Goal: Use online tool/utility: Utilize a website feature to perform a specific function

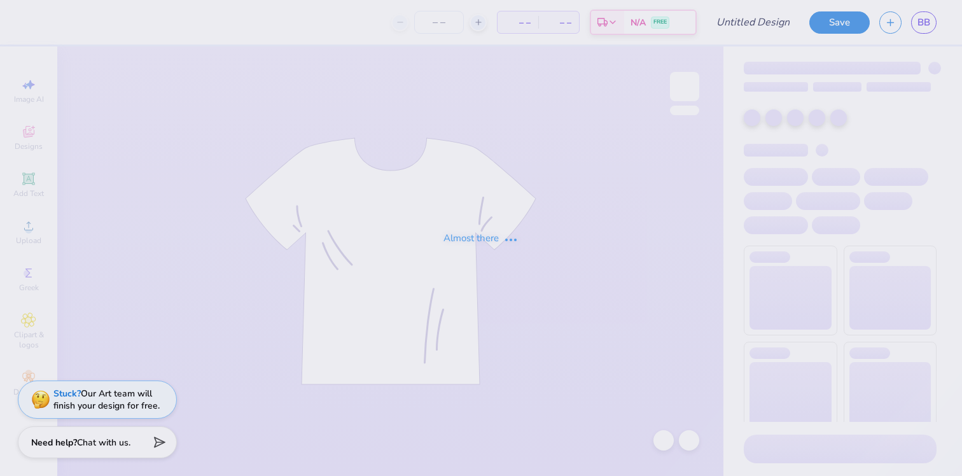
type input "Medspa Sweatshirt Design 1"
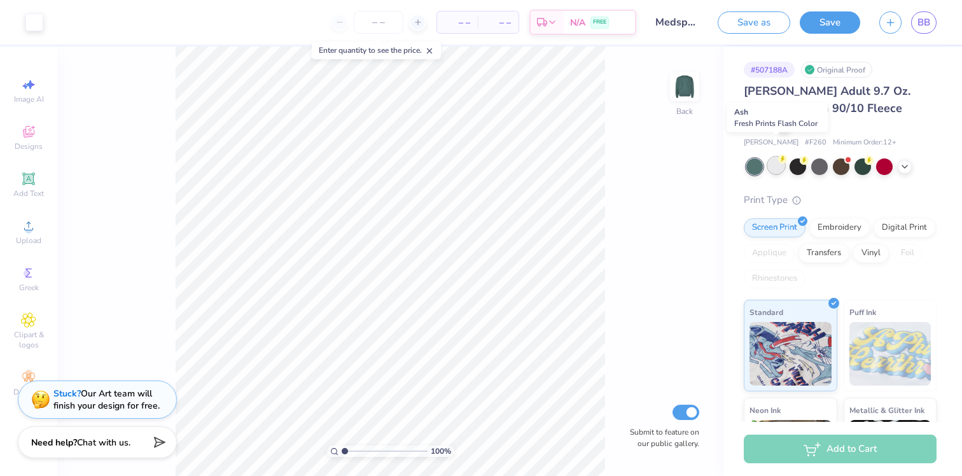
click at [777, 157] on div at bounding box center [776, 165] width 17 height 17
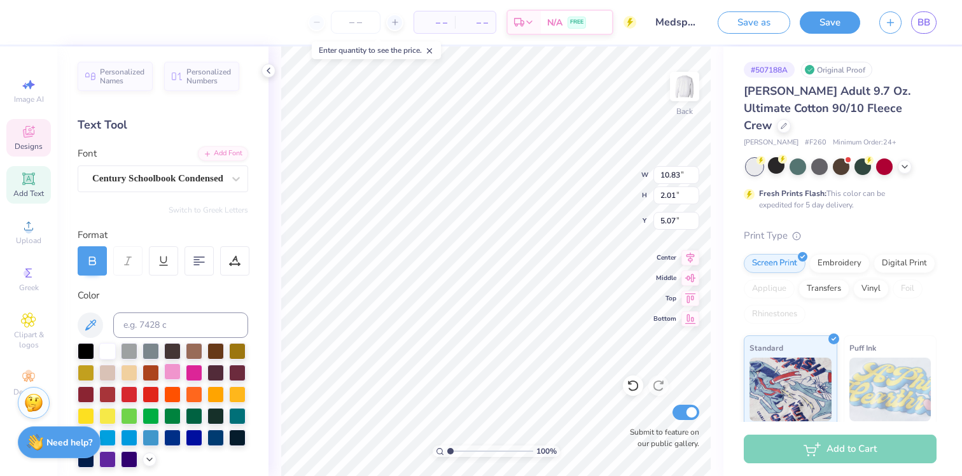
scroll to position [53, 0]
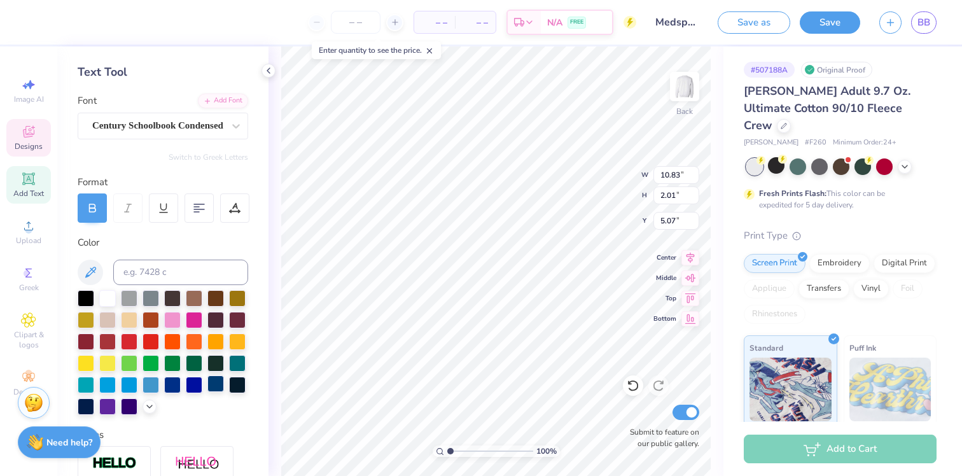
click at [215, 389] on div at bounding box center [215, 383] width 17 height 17
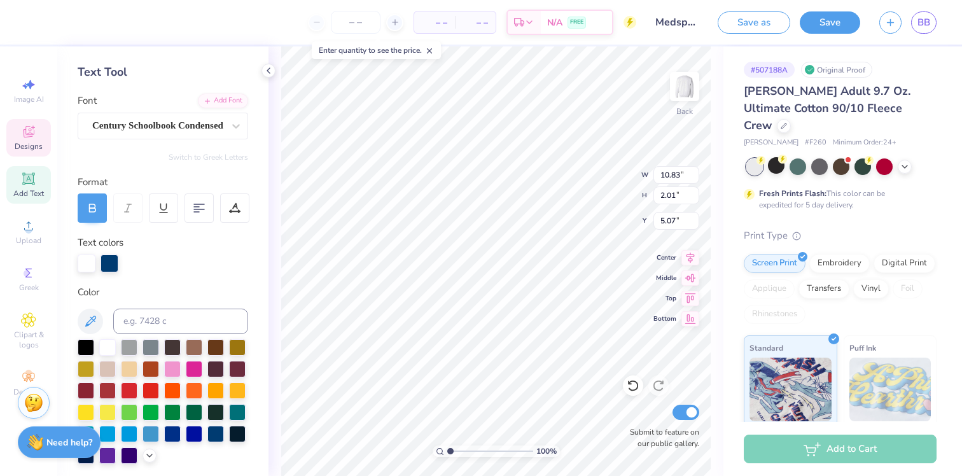
scroll to position [0, 6]
click at [604, 186] on div "100 % Back W 10.83 10.83 " H 2.01 2.01 " Y 5.07 5.07 " Center Middle Top Bottom…" at bounding box center [495, 260] width 455 height 429
click at [212, 434] on div at bounding box center [215, 432] width 17 height 17
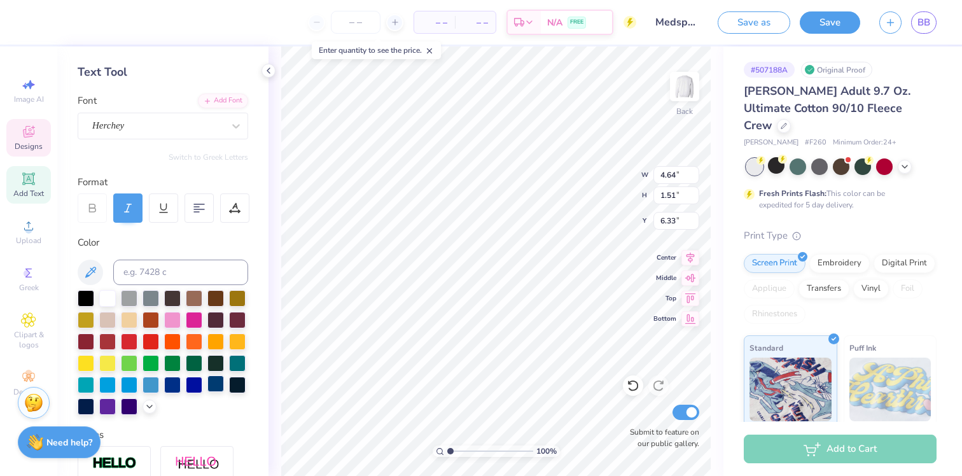
click at [215, 387] on div at bounding box center [215, 383] width 17 height 17
type input "10.83"
type input "2.01"
type input "5.07"
click at [92, 403] on div at bounding box center [86, 405] width 17 height 17
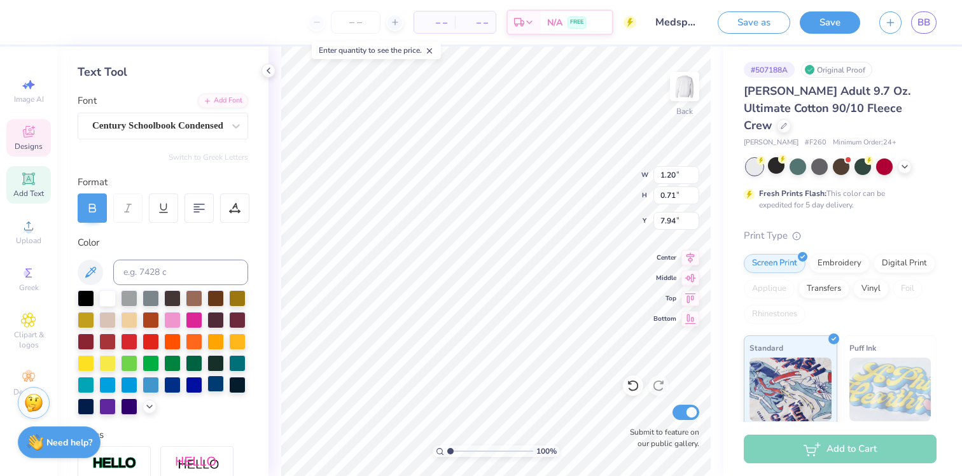
click at [221, 383] on div at bounding box center [215, 383] width 17 height 17
click at [219, 383] on div at bounding box center [215, 383] width 17 height 17
click at [831, 252] on div "Embroidery" at bounding box center [839, 261] width 60 height 19
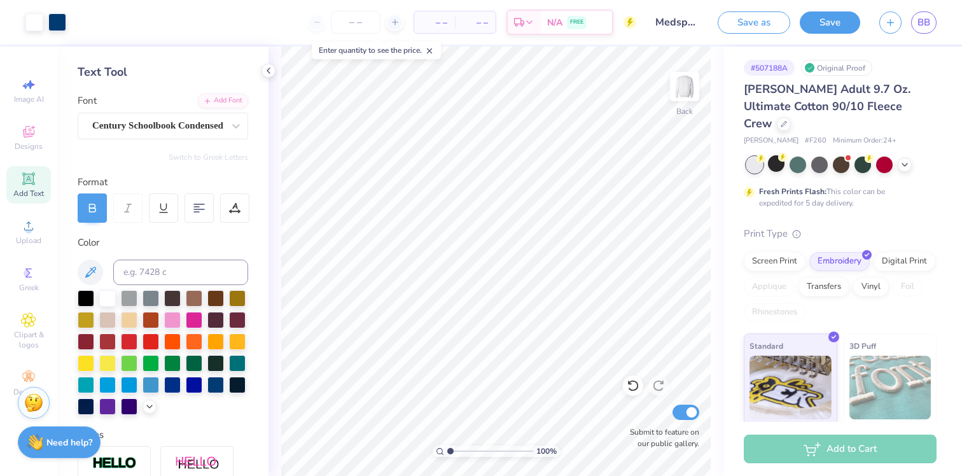
scroll to position [0, 0]
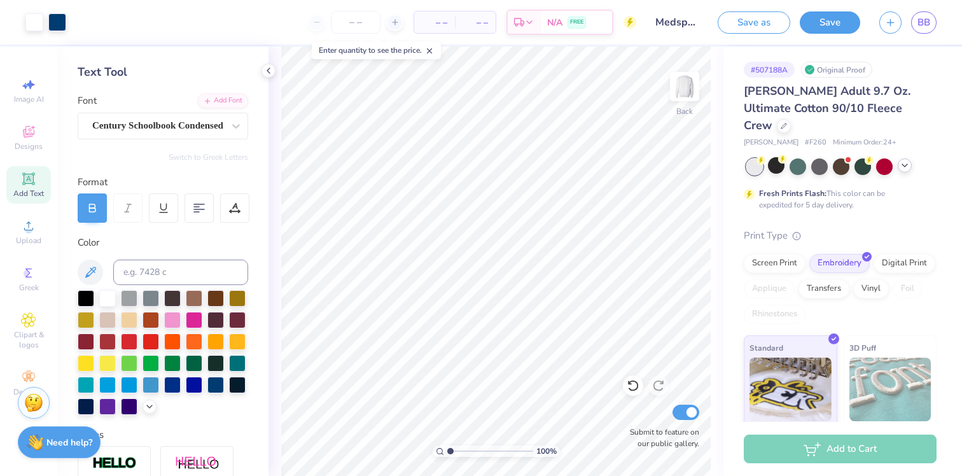
click at [904, 160] on icon at bounding box center [904, 165] width 10 height 10
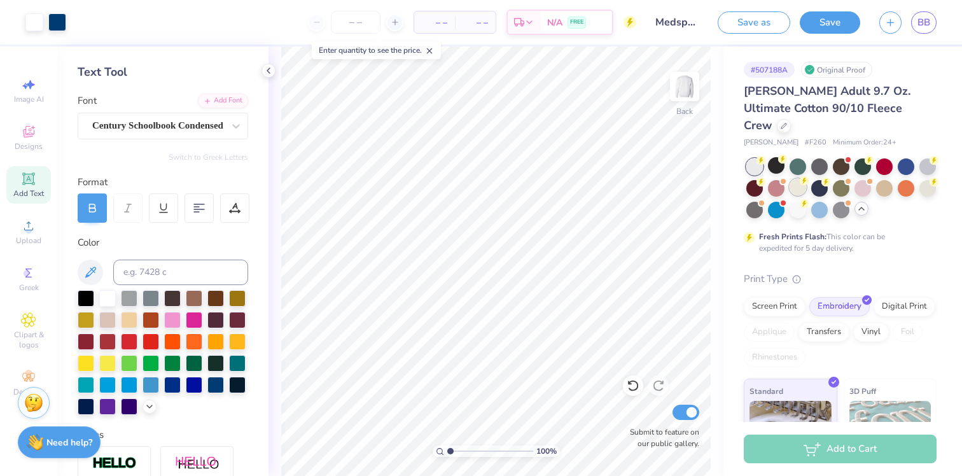
click at [802, 179] on div at bounding box center [797, 187] width 17 height 17
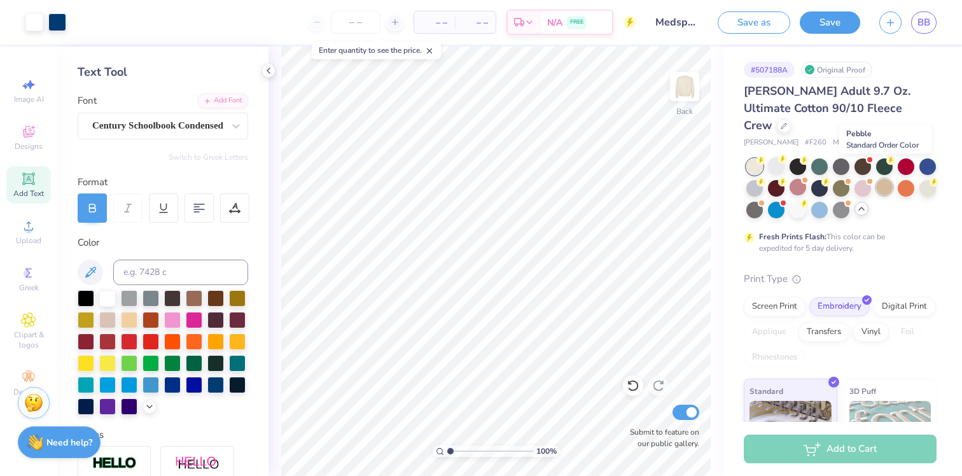
click at [879, 179] on div at bounding box center [884, 187] width 17 height 17
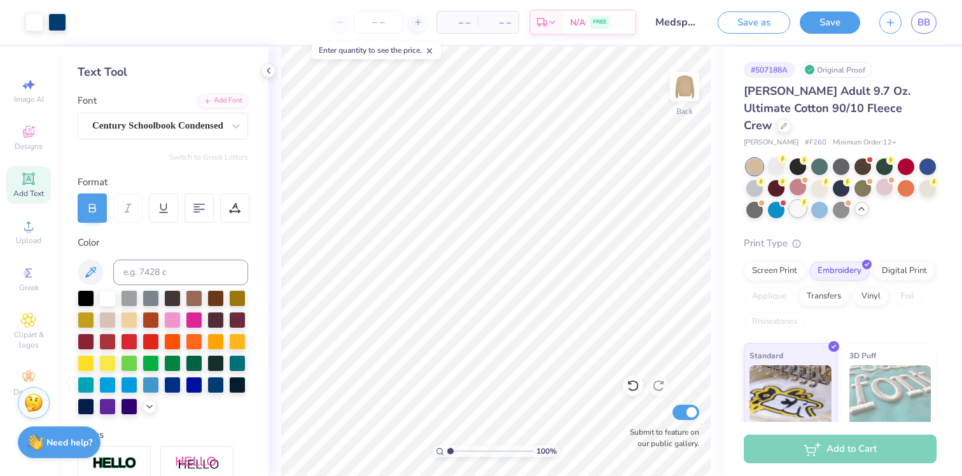
click at [796, 200] on div at bounding box center [797, 208] width 17 height 17
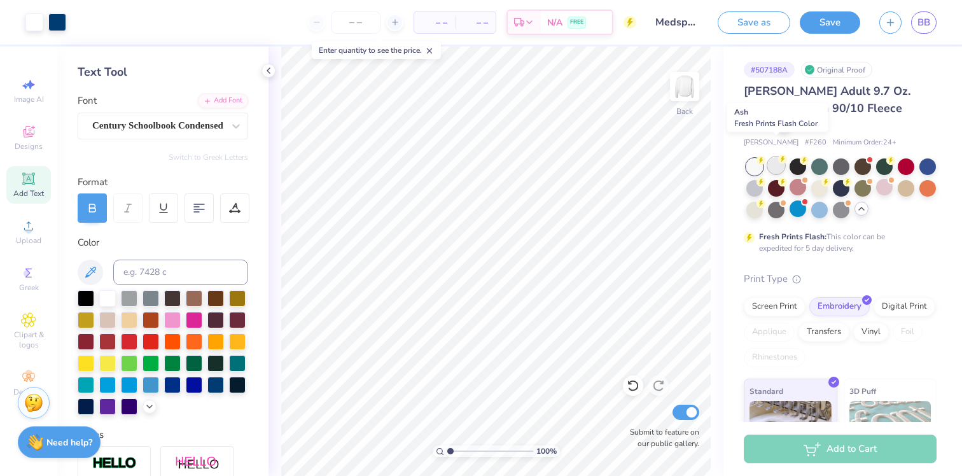
click at [777, 157] on div at bounding box center [776, 165] width 17 height 17
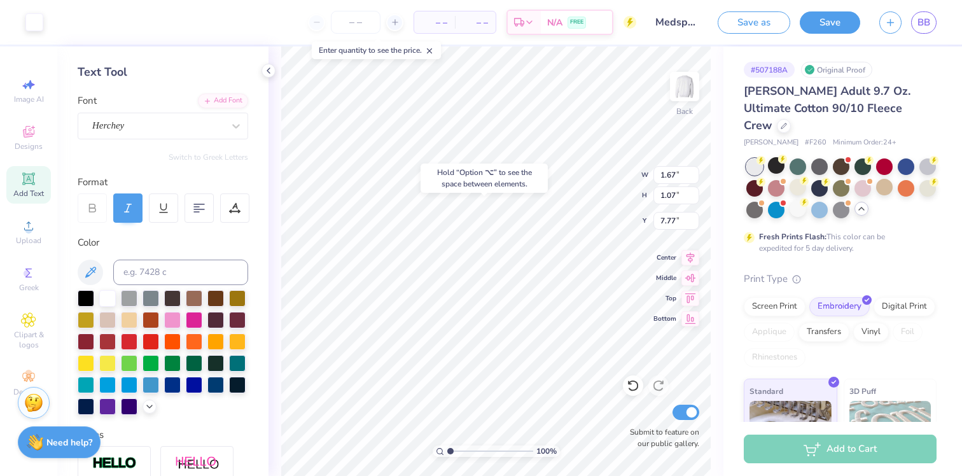
type input "1.20"
type input "0.71"
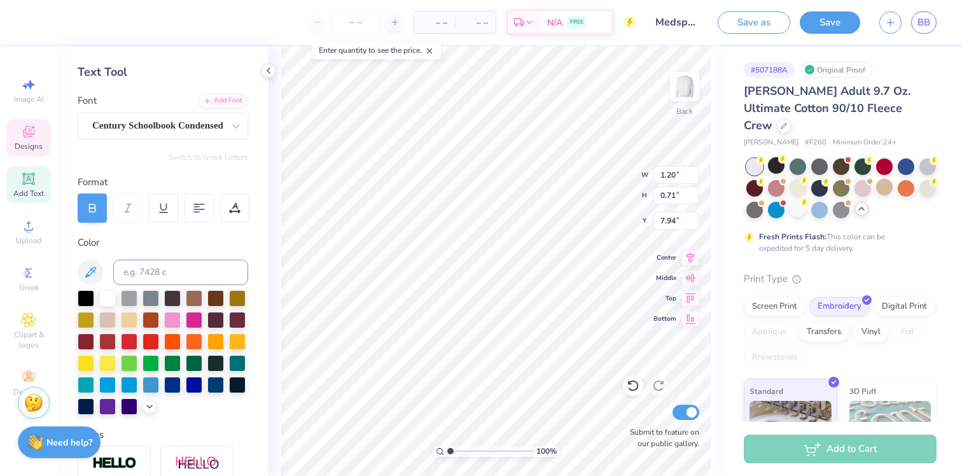
type input "7.96"
click at [130, 406] on div at bounding box center [129, 405] width 17 height 17
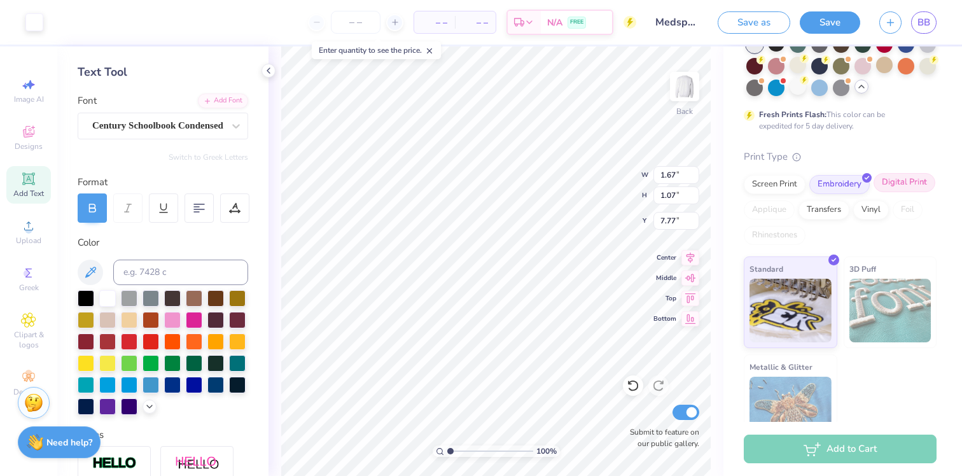
scroll to position [129, 0]
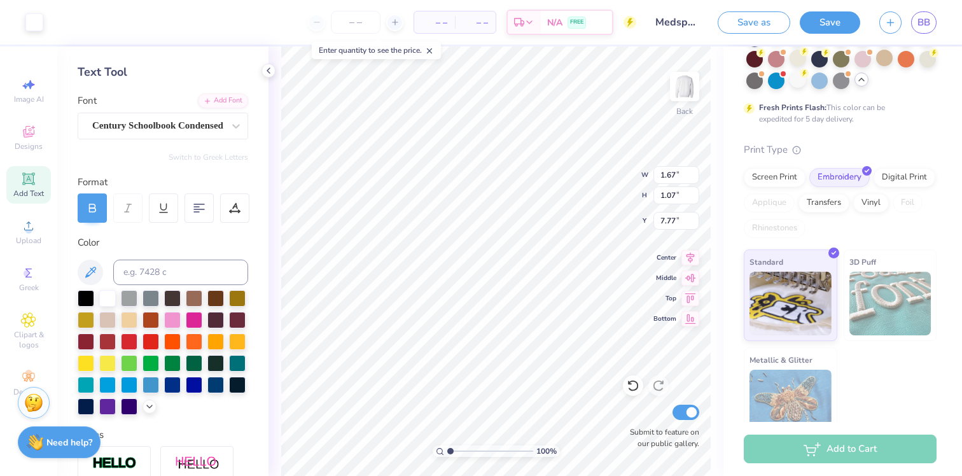
drag, startPoint x: 452, startPoint y: 450, endPoint x: 439, endPoint y: 450, distance: 12.7
click at [447, 450] on input "range" at bounding box center [490, 450] width 86 height 11
click at [204, 387] on div at bounding box center [163, 352] width 170 height 125
click at [211, 387] on div at bounding box center [215, 383] width 17 height 17
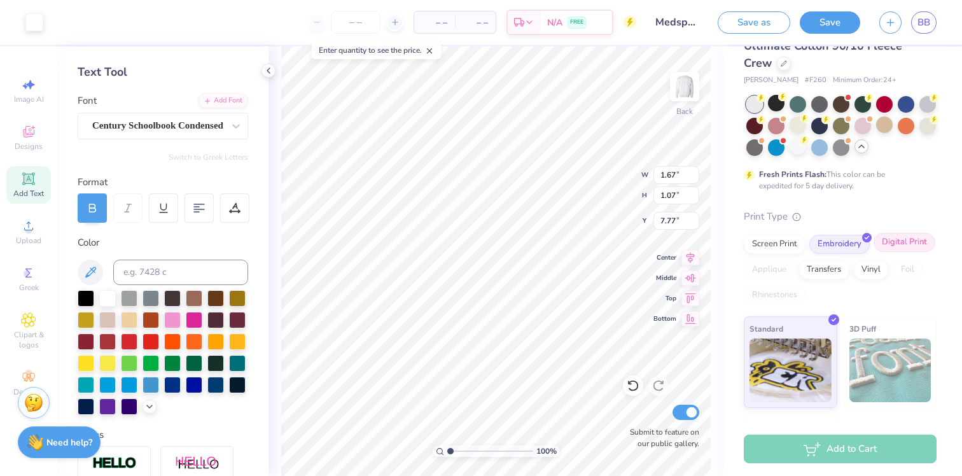
scroll to position [0, 0]
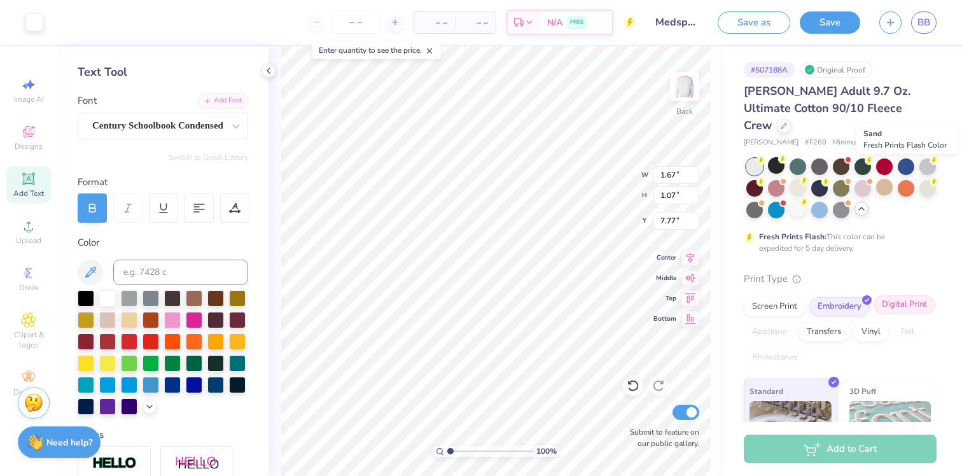
click at [921, 180] on div at bounding box center [927, 188] width 17 height 17
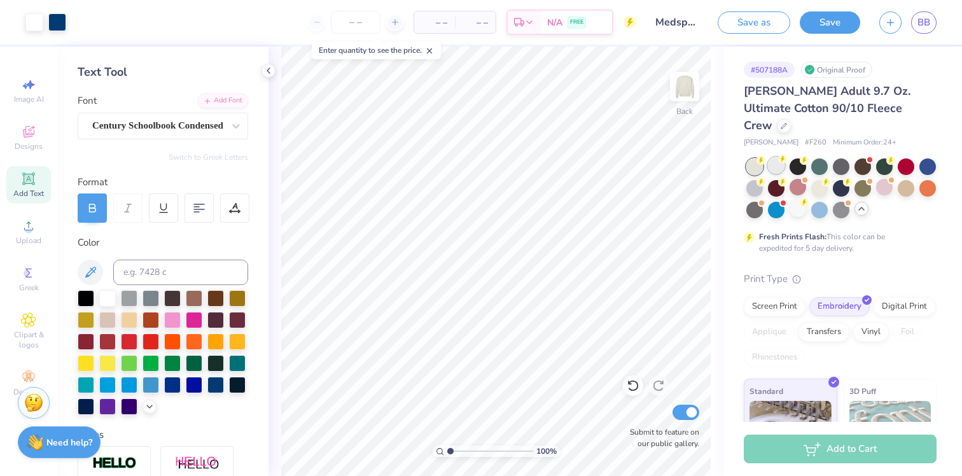
click at [774, 157] on div at bounding box center [776, 165] width 17 height 17
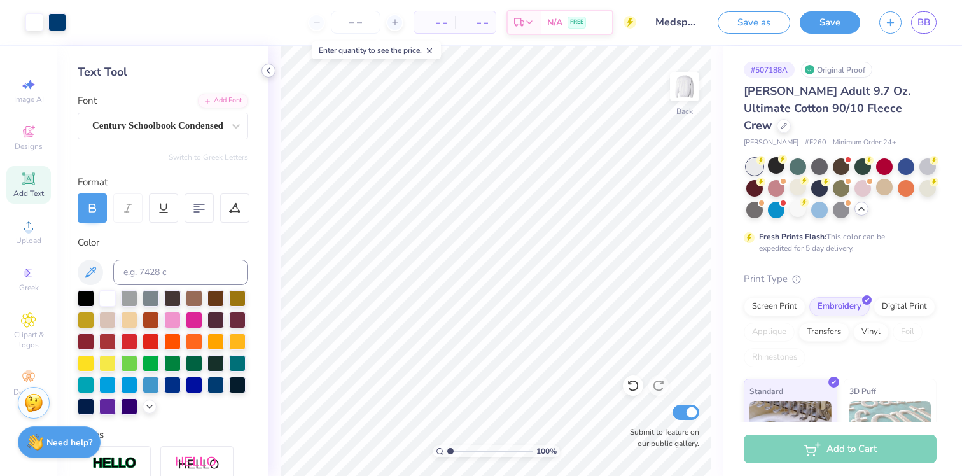
click at [266, 71] on icon at bounding box center [268, 71] width 10 height 10
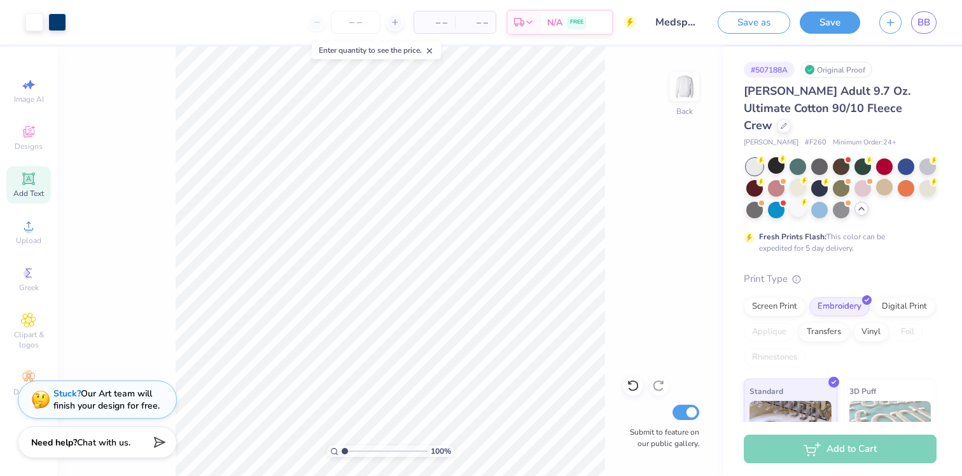
scroll to position [129, 0]
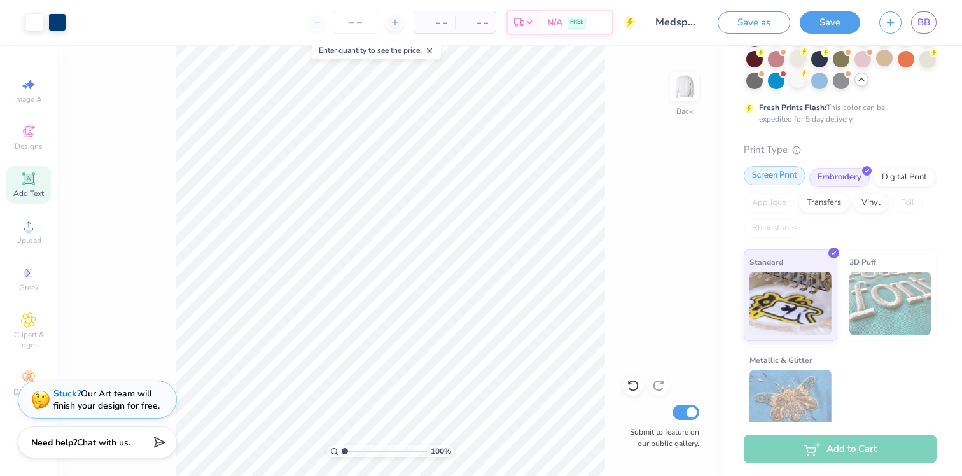
click at [765, 166] on div "Screen Print" at bounding box center [774, 175] width 62 height 19
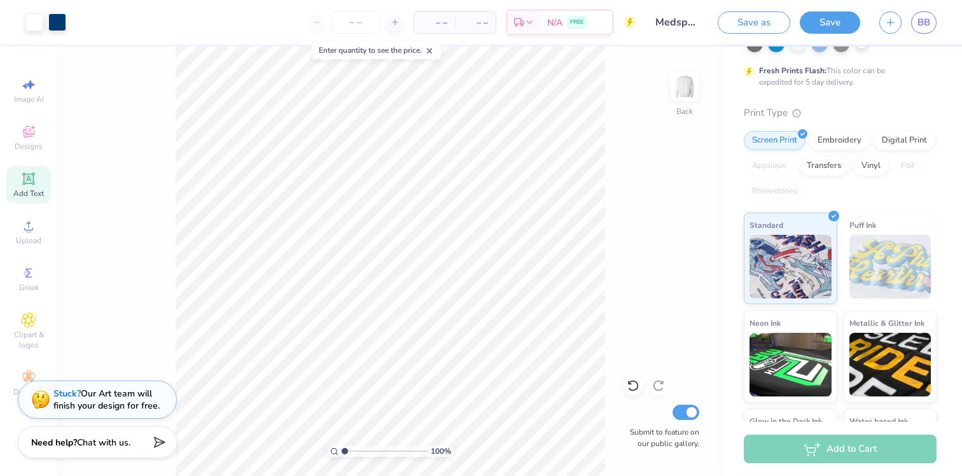
scroll to position [163, 0]
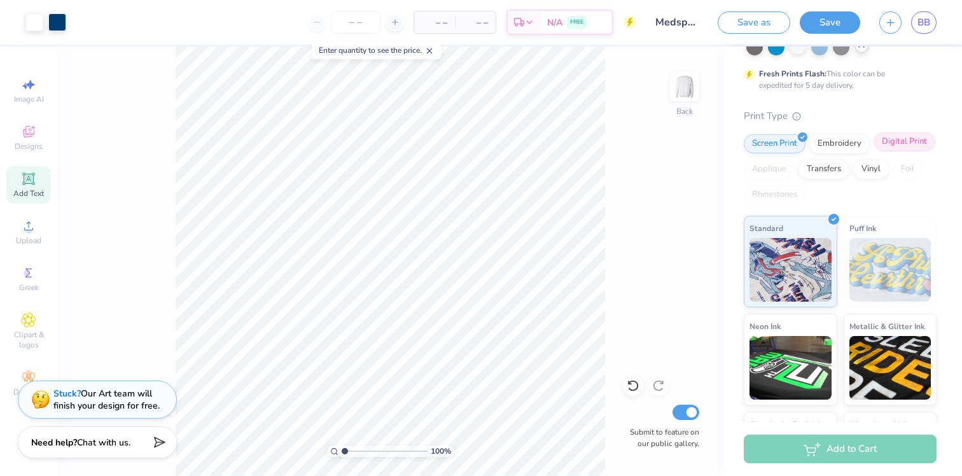
click at [901, 132] on div "Digital Print" at bounding box center [904, 141] width 62 height 19
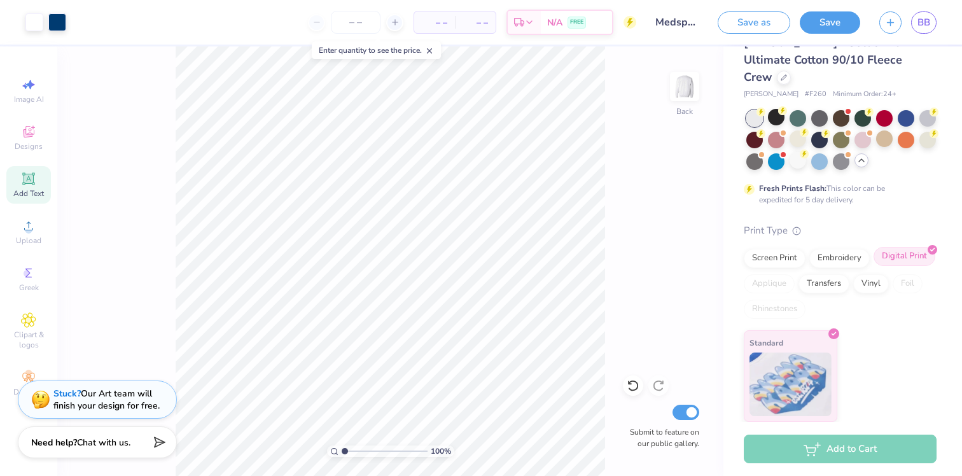
scroll to position [31, 0]
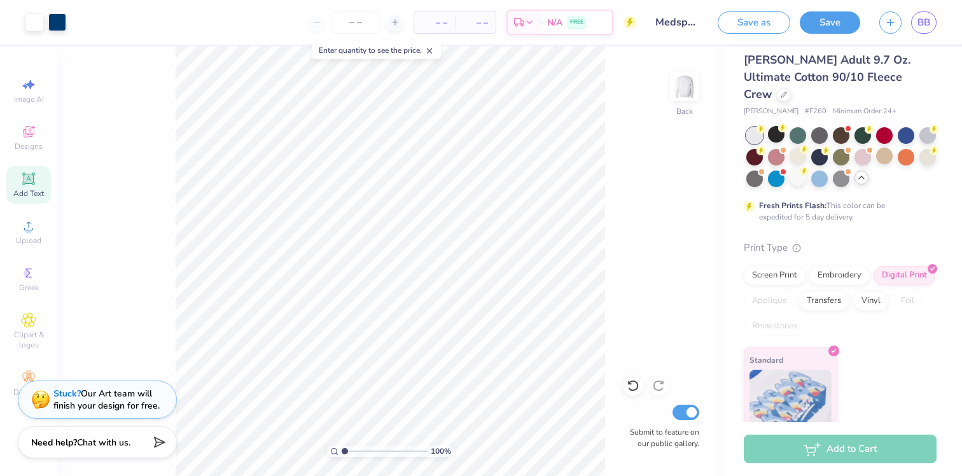
click at [858, 298] on div "Screen Print Embroidery Digital Print Applique Transfers Vinyl Foil Rhinestones" at bounding box center [839, 301] width 193 height 70
click at [865, 294] on div "Screen Print Embroidery Digital Print Applique Transfers Vinyl Foil Rhinestones" at bounding box center [839, 301] width 193 height 70
click at [871, 289] on div "Vinyl" at bounding box center [871, 298] width 36 height 19
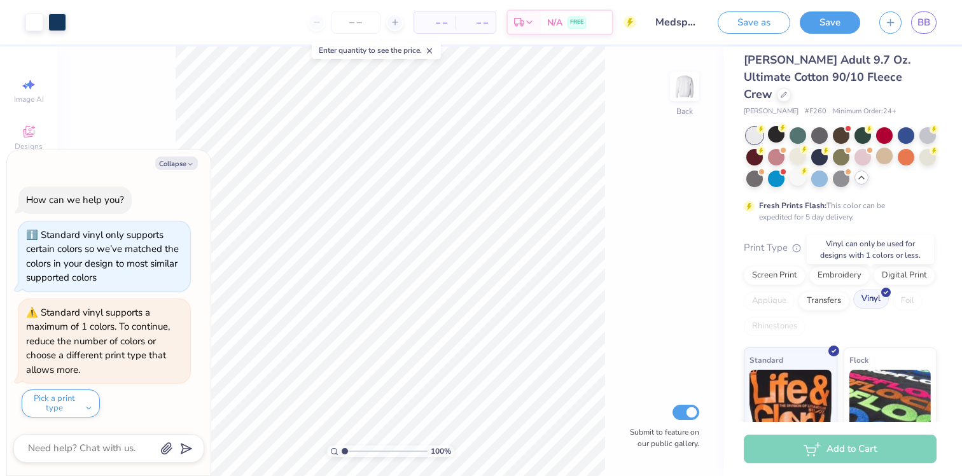
scroll to position [129, 0]
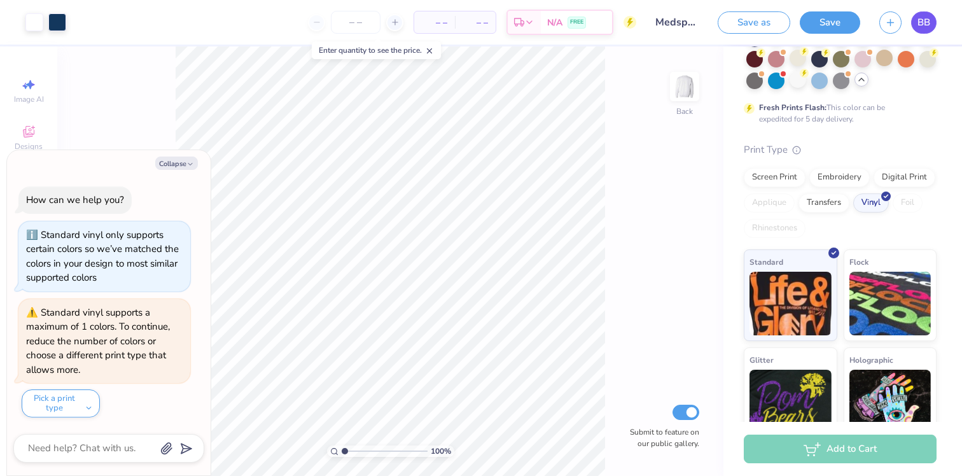
click at [919, 21] on span "BB" at bounding box center [923, 22] width 13 height 15
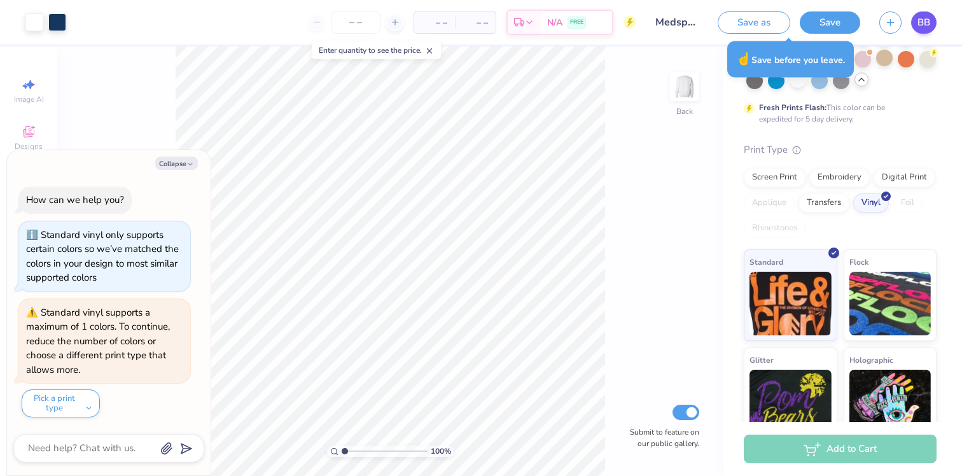
type textarea "x"
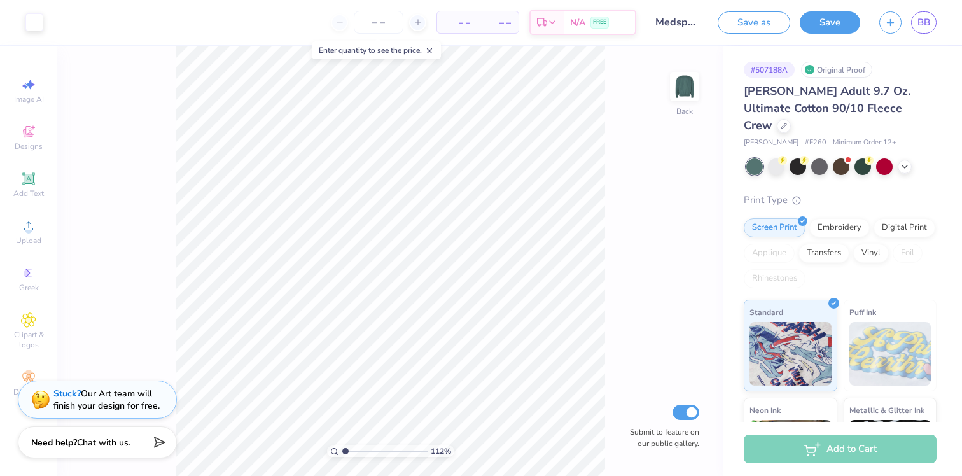
type input "1"
click at [342, 448] on input "range" at bounding box center [384, 450] width 86 height 11
type input "4.72"
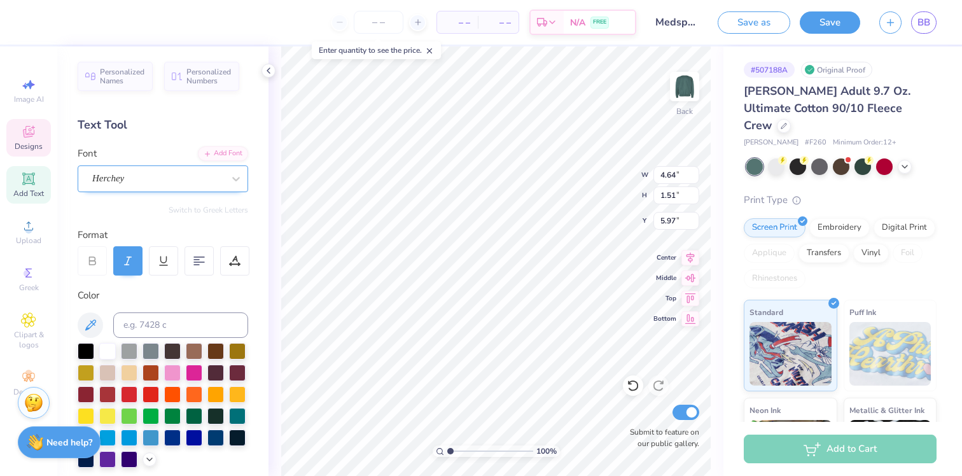
click at [134, 177] on div "Herchey" at bounding box center [158, 179] width 134 height 20
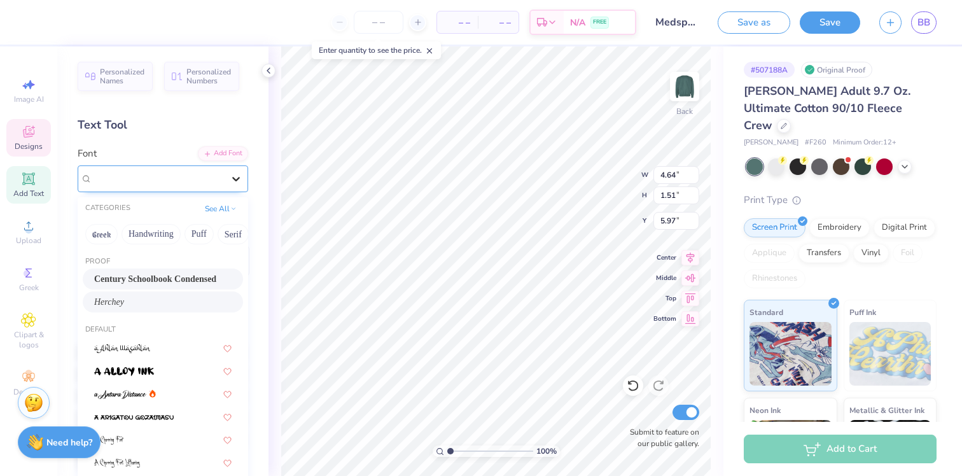
click at [242, 179] on icon at bounding box center [236, 178] width 13 height 13
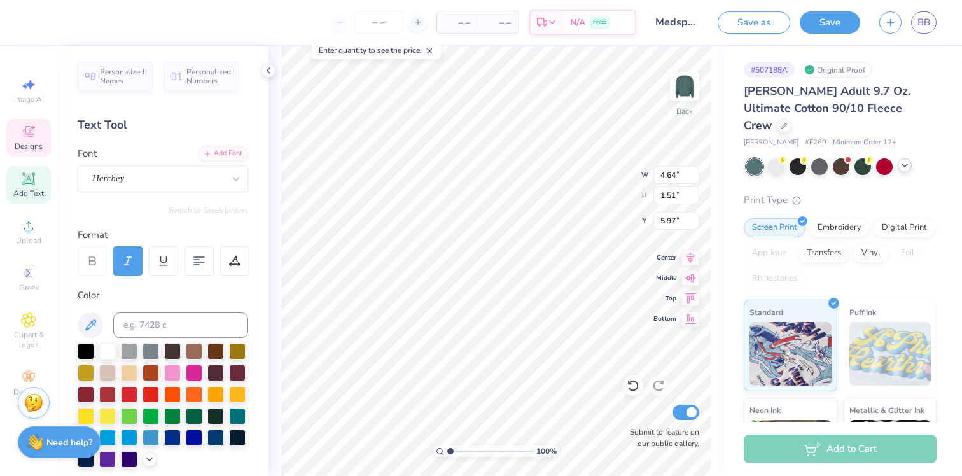
click at [906, 160] on icon at bounding box center [904, 165] width 10 height 10
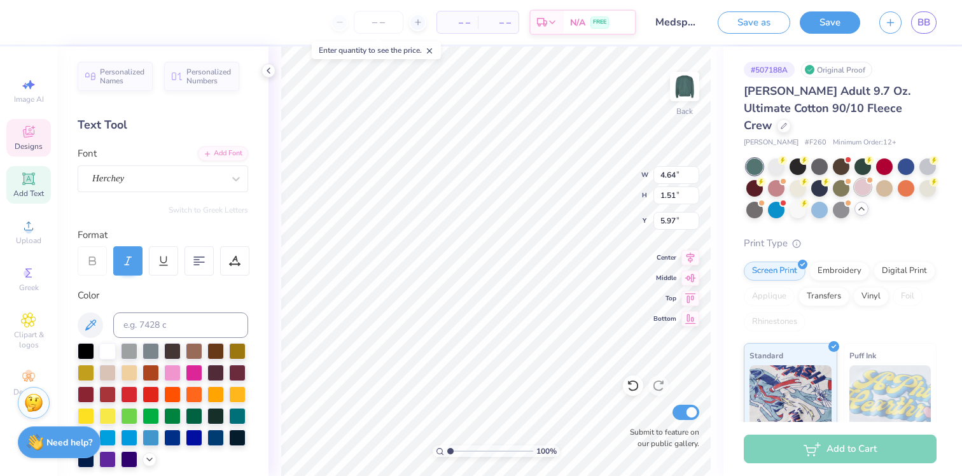
click at [860, 179] on div at bounding box center [862, 187] width 17 height 17
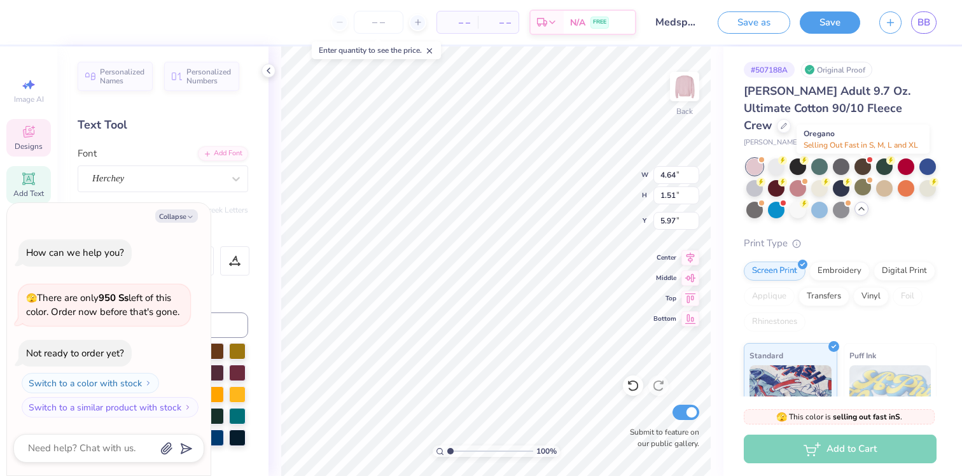
scroll to position [41, 0]
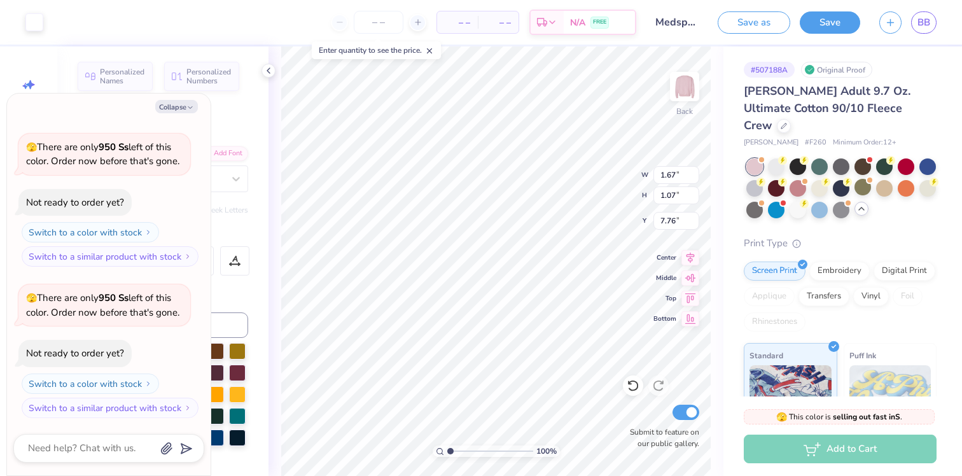
type textarea "x"
type input "7.60"
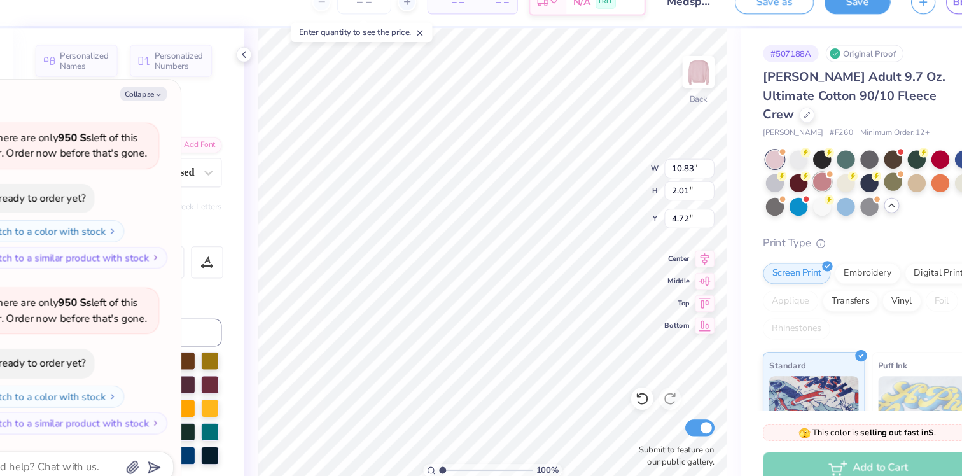
click at [794, 179] on div at bounding box center [797, 187] width 17 height 17
click at [870, 179] on div at bounding box center [862, 187] width 17 height 17
click at [179, 100] on button "Collapse" at bounding box center [176, 106] width 43 height 13
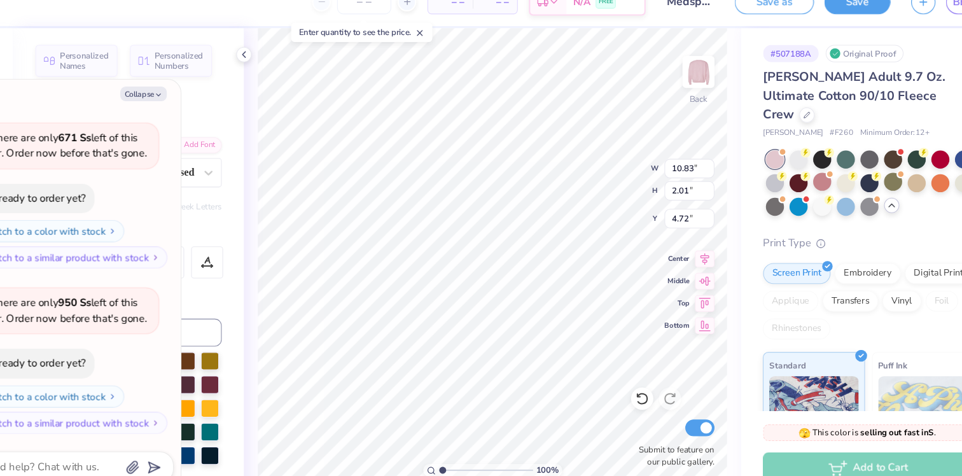
type textarea "x"
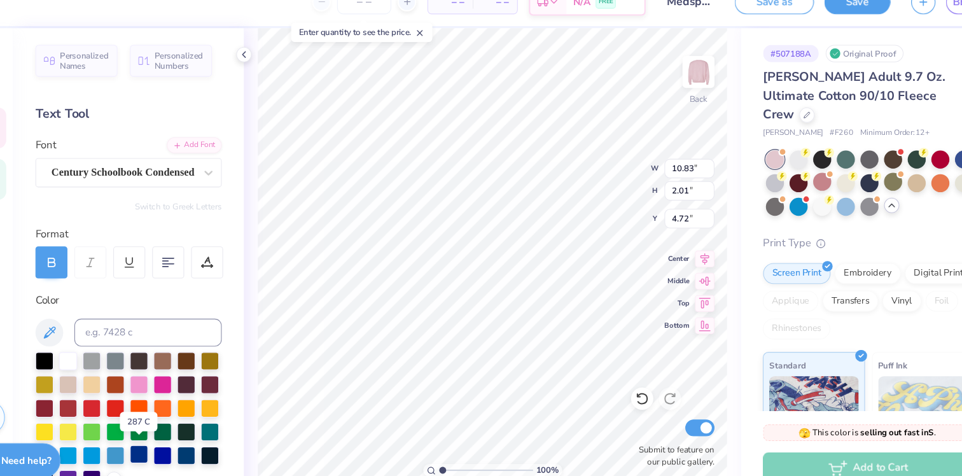
scroll to position [38, 0]
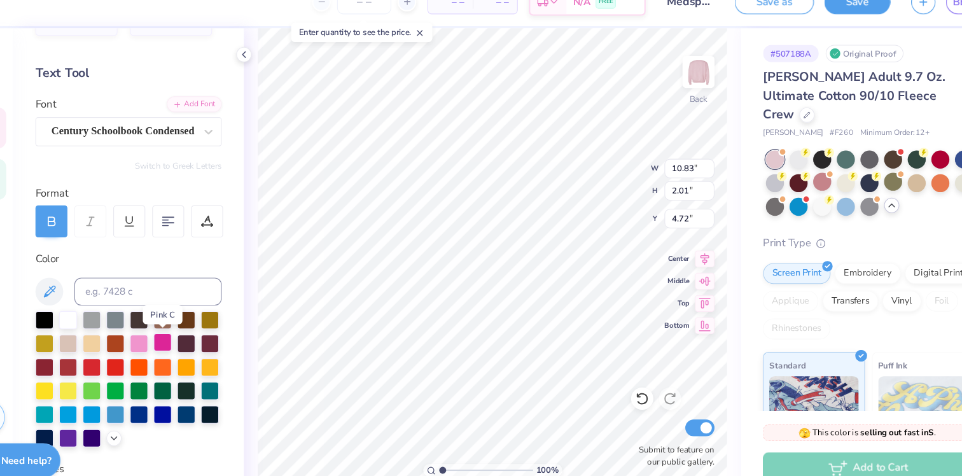
click at [195, 334] on div at bounding box center [194, 334] width 17 height 17
click at [240, 332] on div at bounding box center [237, 334] width 17 height 17
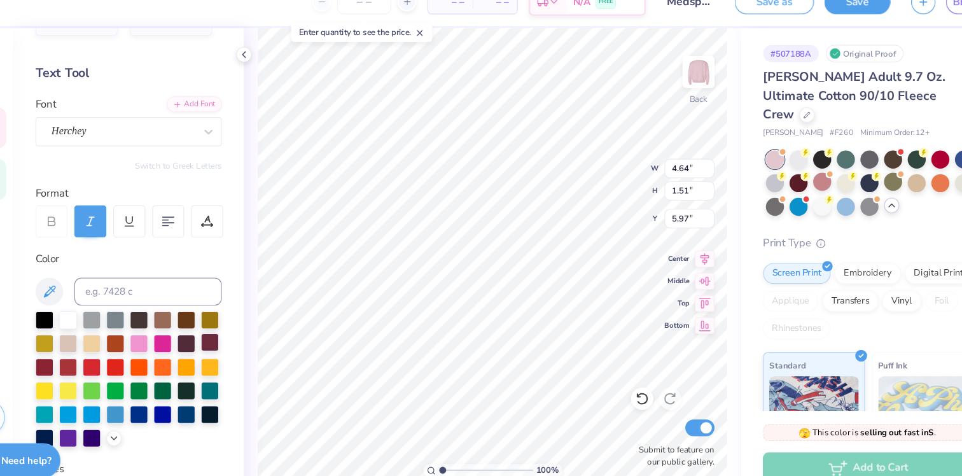
click at [235, 326] on div at bounding box center [237, 334] width 17 height 17
click at [239, 328] on div at bounding box center [237, 334] width 17 height 17
type input "1.45"
type input "0.69"
type input "7.60"
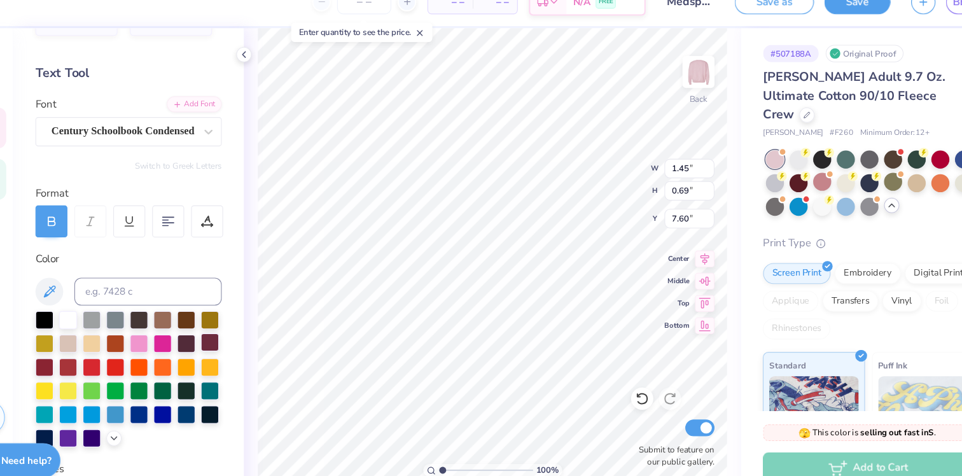
click at [236, 338] on div at bounding box center [237, 334] width 17 height 17
click at [216, 377] on div at bounding box center [215, 377] width 17 height 17
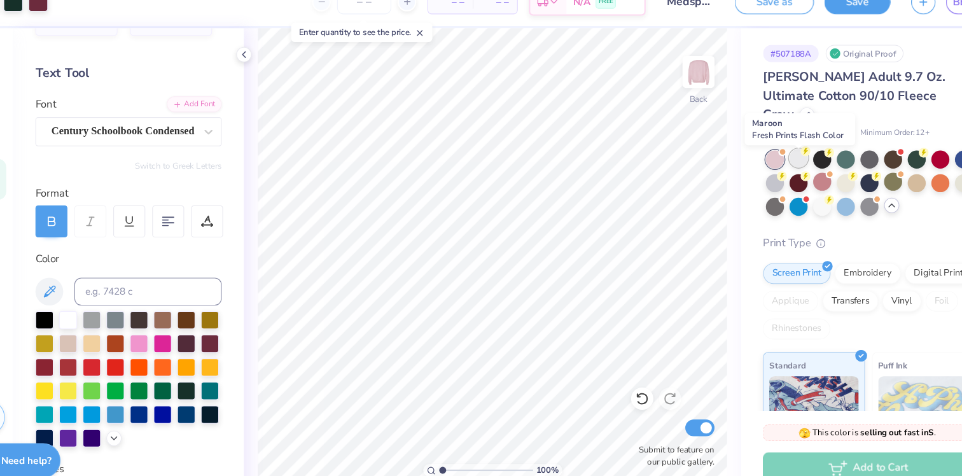
drag, startPoint x: 771, startPoint y: 162, endPoint x: 778, endPoint y: 149, distance: 13.7
click at [771, 180] on div at bounding box center [776, 188] width 17 height 17
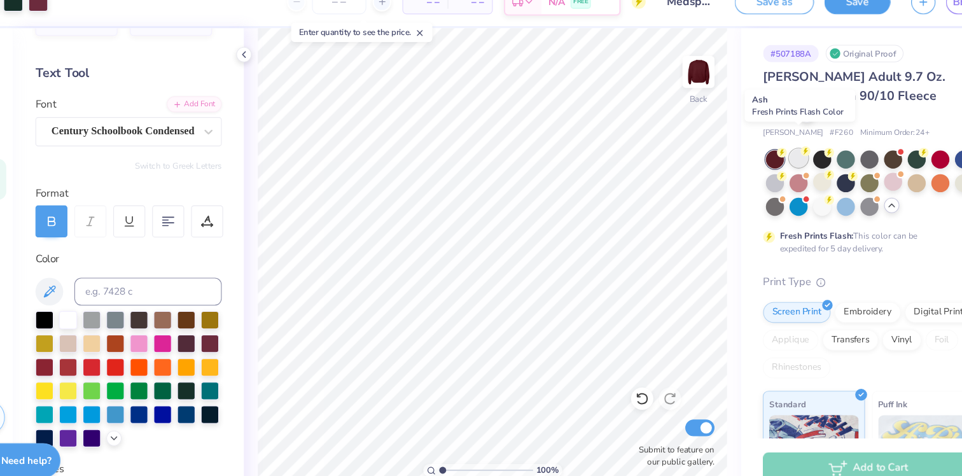
click at [778, 157] on div at bounding box center [776, 165] width 17 height 17
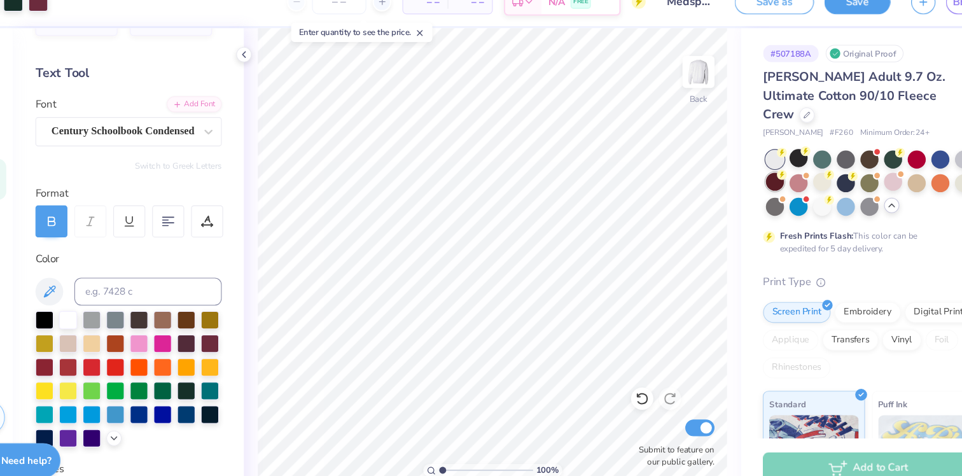
click at [755, 179] on div at bounding box center [754, 187] width 17 height 17
click at [780, 157] on div at bounding box center [776, 165] width 17 height 17
click at [86, 355] on div at bounding box center [86, 355] width 17 height 17
click at [104, 352] on div at bounding box center [107, 355] width 17 height 17
click at [86, 354] on div at bounding box center [86, 355] width 17 height 17
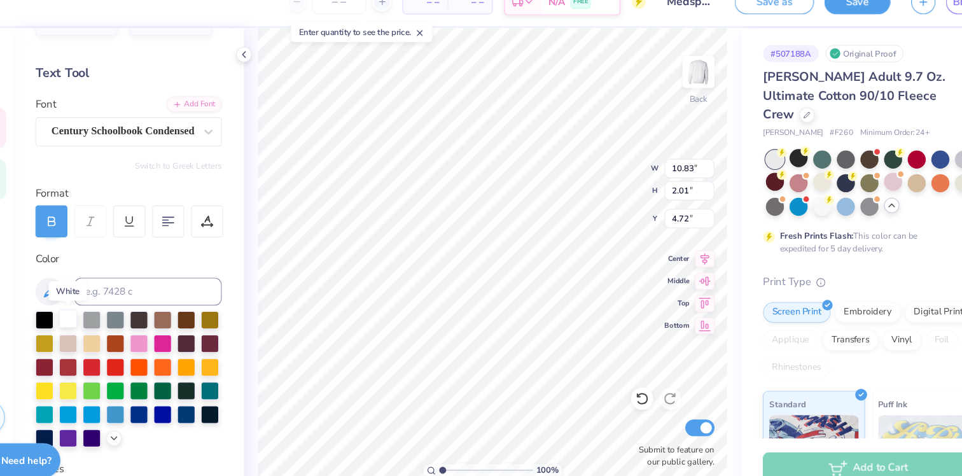
click at [103, 320] on div at bounding box center [107, 312] width 17 height 17
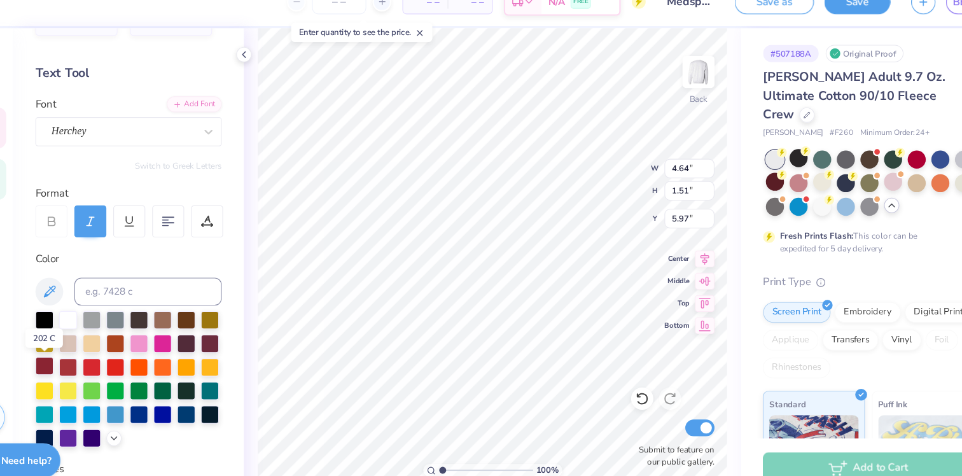
click at [86, 362] on div at bounding box center [86, 355] width 17 height 17
click at [110, 315] on div at bounding box center [107, 312] width 17 height 17
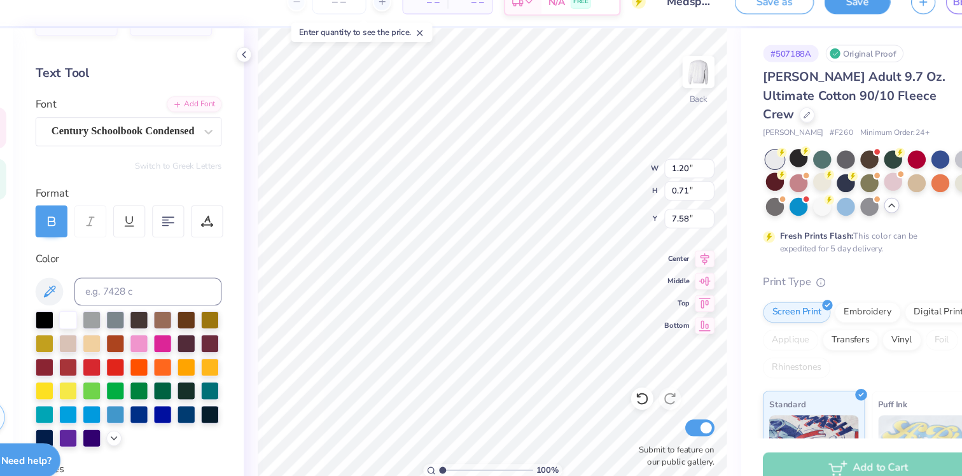
click at [103, 307] on div at bounding box center [107, 313] width 17 height 17
click at [113, 315] on div at bounding box center [107, 313] width 17 height 17
click at [791, 157] on div at bounding box center [797, 165] width 17 height 17
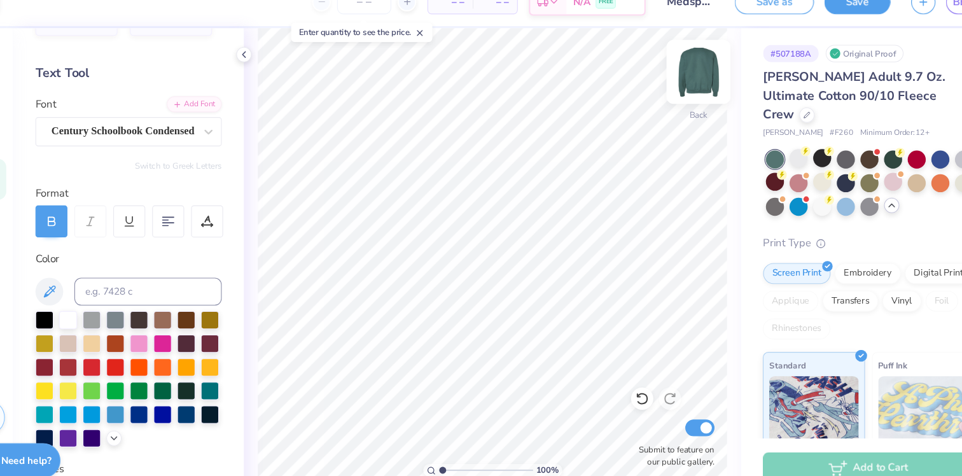
click at [687, 93] on img at bounding box center [684, 86] width 51 height 51
click at [677, 79] on img at bounding box center [684, 86] width 51 height 51
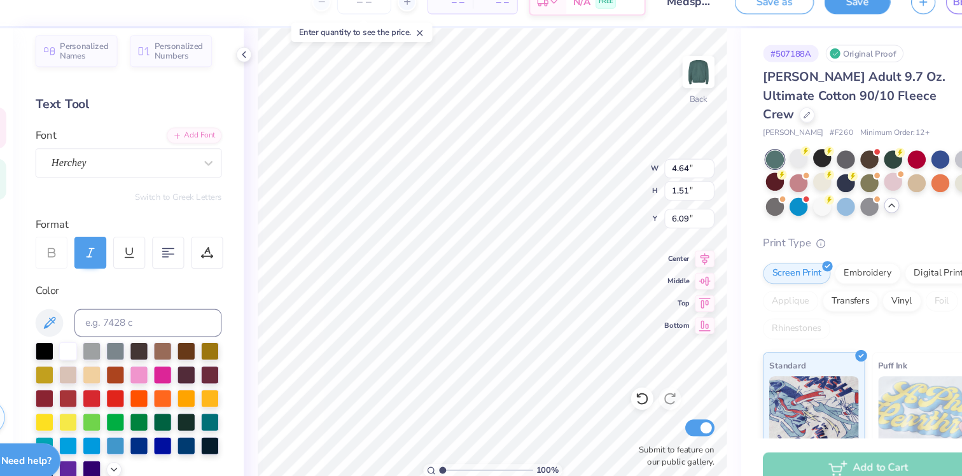
scroll to position [8, 0]
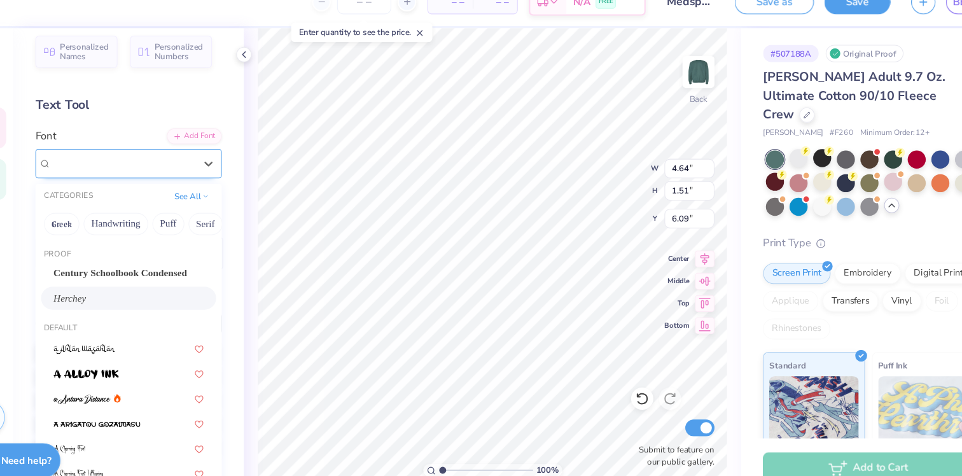
click at [117, 165] on div "Herchey" at bounding box center [158, 170] width 134 height 20
click at [158, 219] on button "Handwriting" at bounding box center [150, 226] width 59 height 20
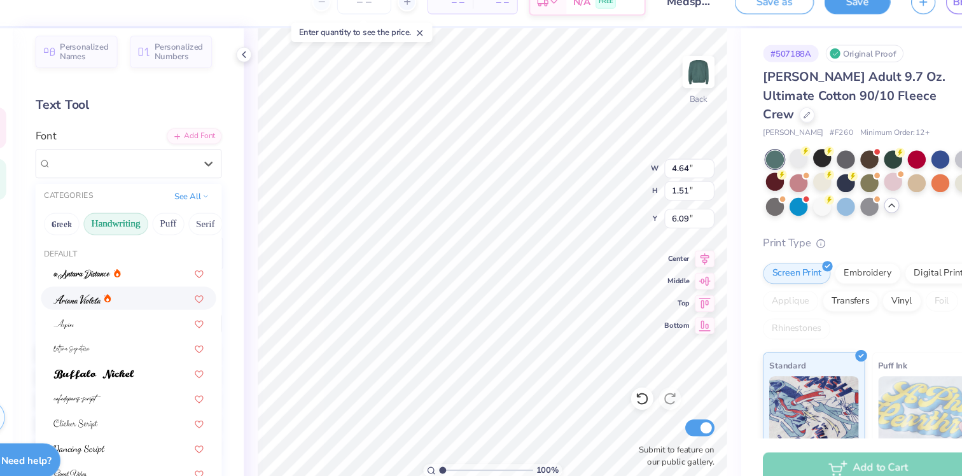
click at [152, 288] on div at bounding box center [162, 293] width 137 height 13
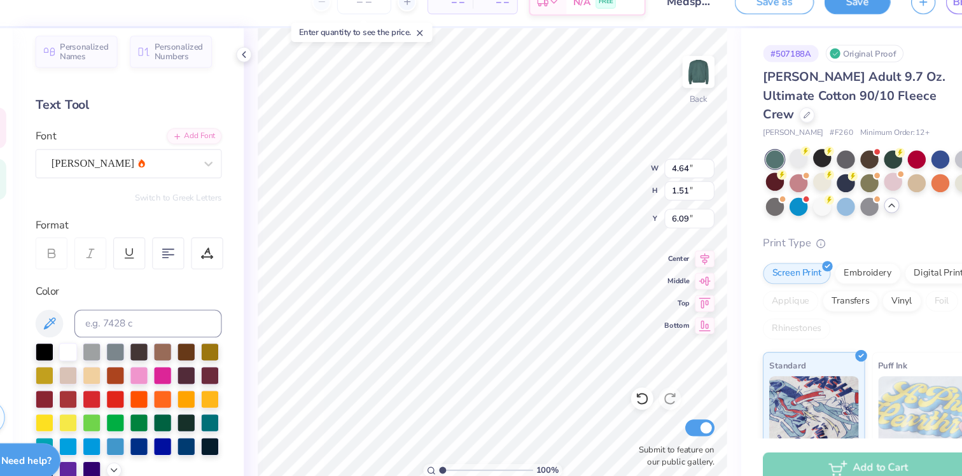
type input "3.31"
type input "1.55"
type input "6.07"
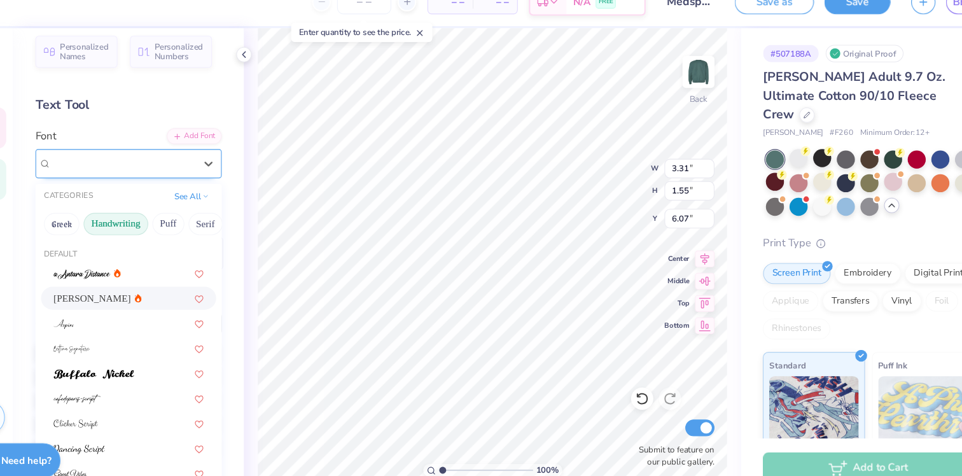
click at [147, 179] on div "[PERSON_NAME]" at bounding box center [158, 170] width 134 height 20
click at [172, 361] on div at bounding box center [162, 361] width 137 height 13
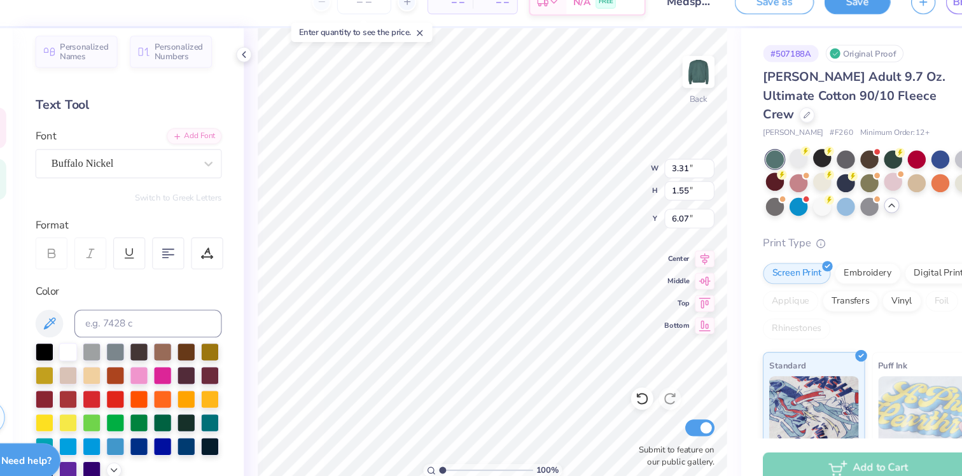
type input "5.34"
type input "1.27"
type input "6.21"
click at [165, 169] on div "Buffalo Nickel" at bounding box center [158, 170] width 134 height 20
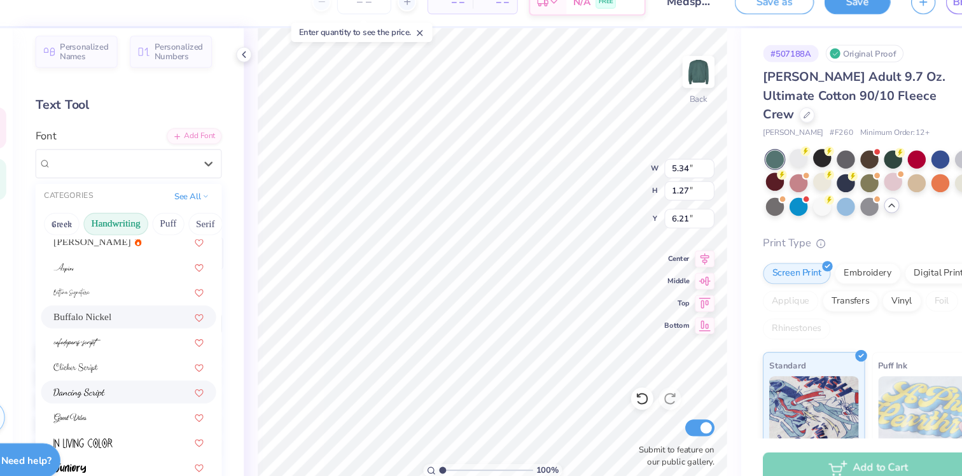
scroll to position [50, 0]
click at [157, 403] on div at bounding box center [162, 403] width 137 height 13
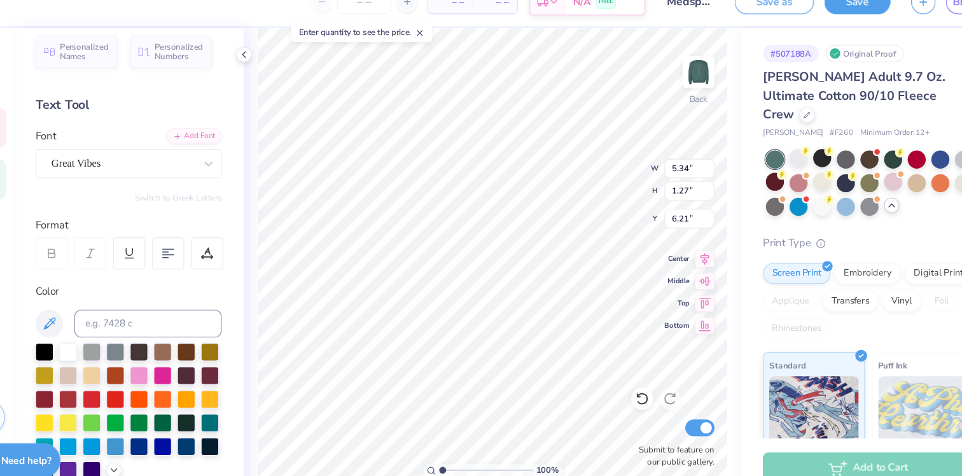
type input "4.90"
type input "1.80"
type input "5.94"
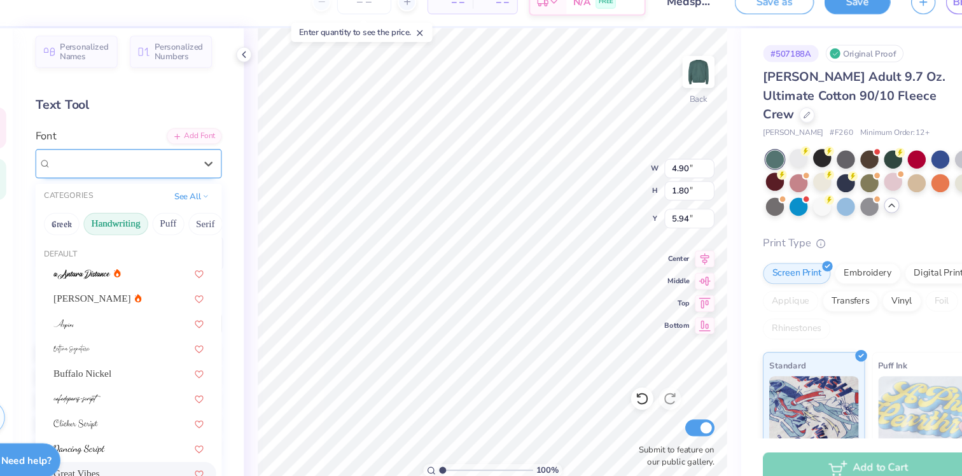
click at [202, 162] on div at bounding box center [157, 170] width 131 height 17
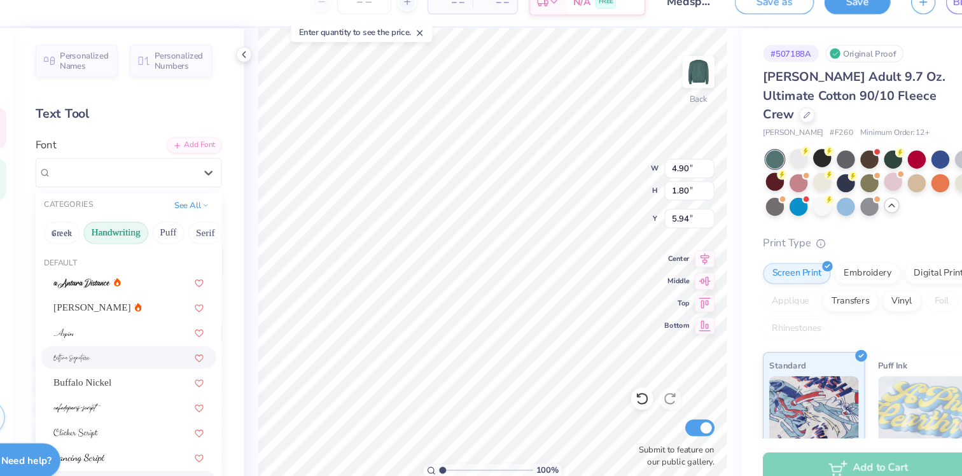
scroll to position [286, 0]
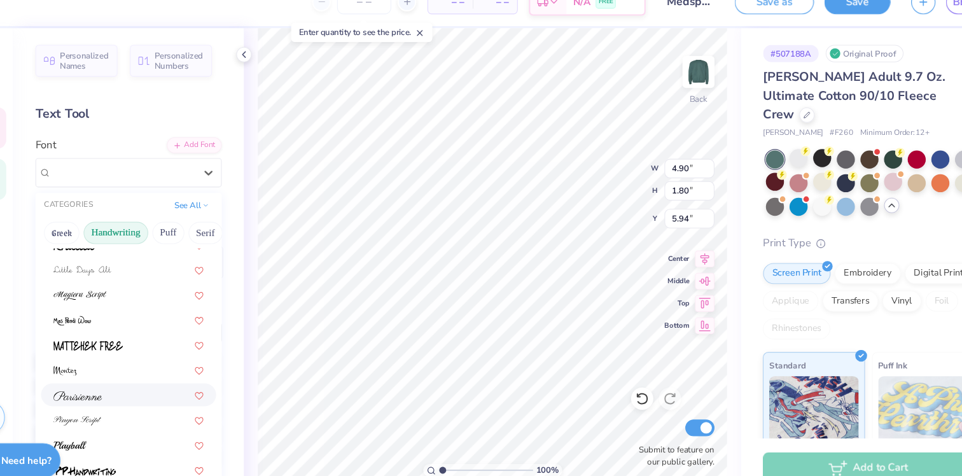
click at [181, 373] on div at bounding box center [163, 381] width 160 height 21
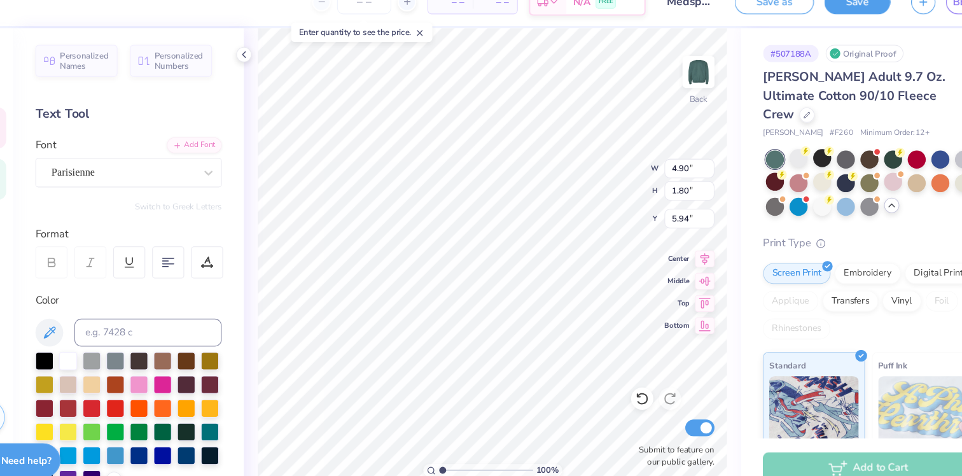
type input "5.31"
type input "1.72"
type input "5.99"
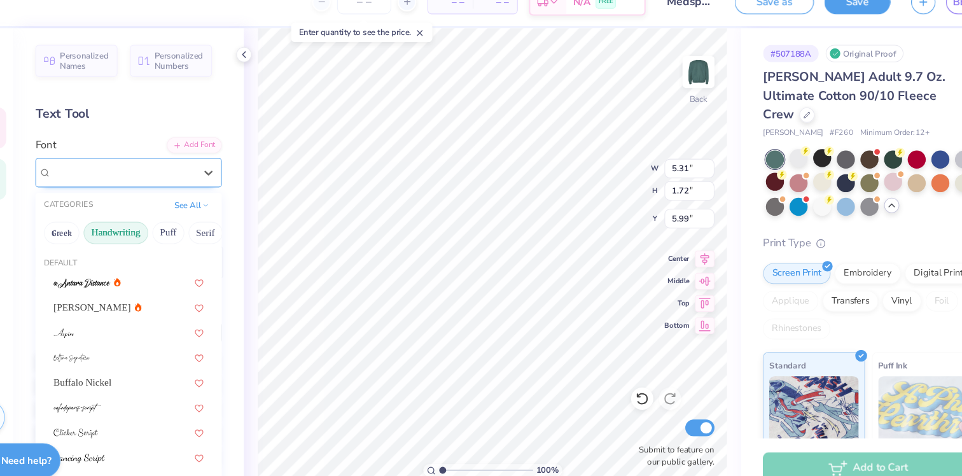
click at [160, 171] on div "Parisienne" at bounding box center [158, 179] width 134 height 20
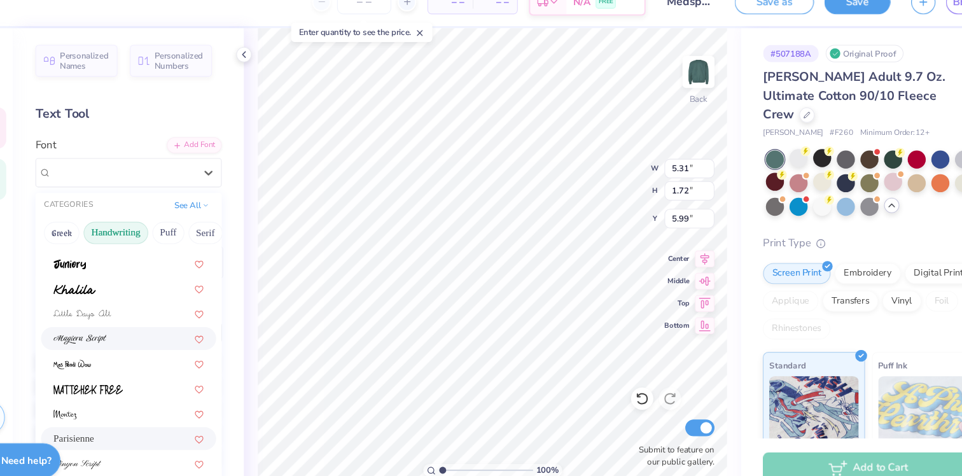
scroll to position [247, 0]
click at [141, 330] on img at bounding box center [118, 330] width 48 height 9
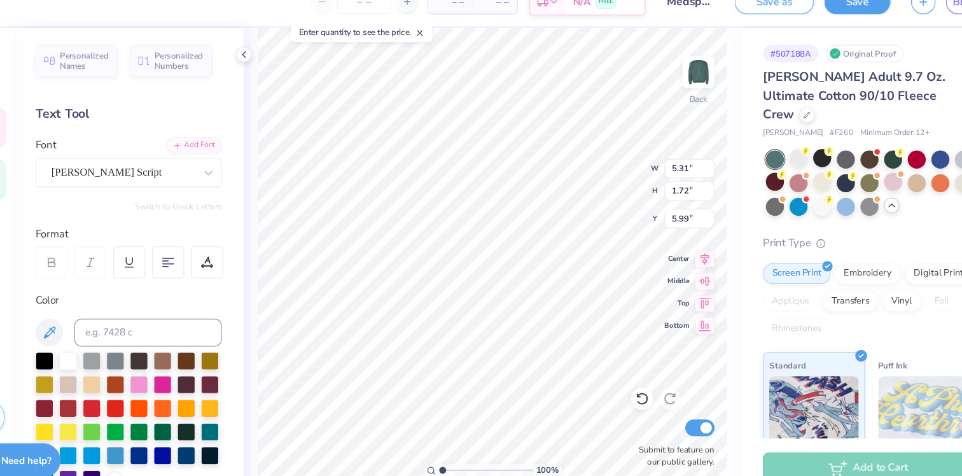
type input "6.98"
type input "1.96"
type input "5.86"
click at [130, 172] on div "[PERSON_NAME] Script" at bounding box center [158, 179] width 134 height 20
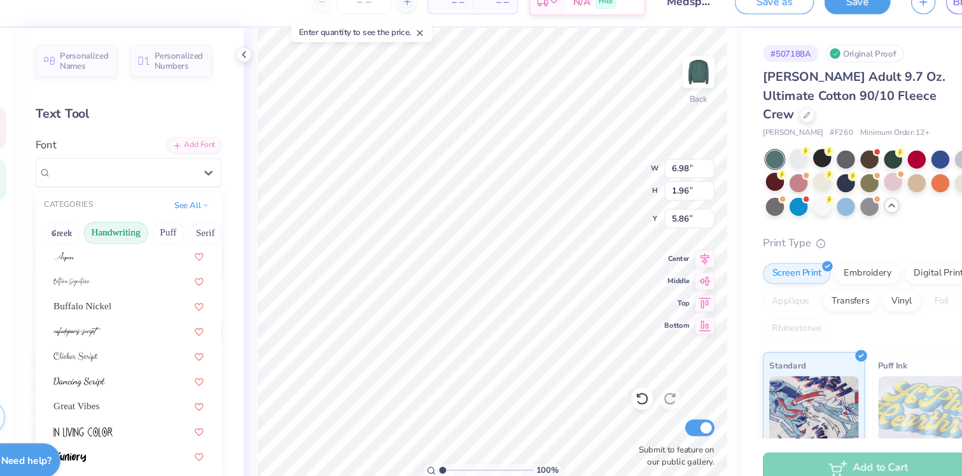
scroll to position [0, 0]
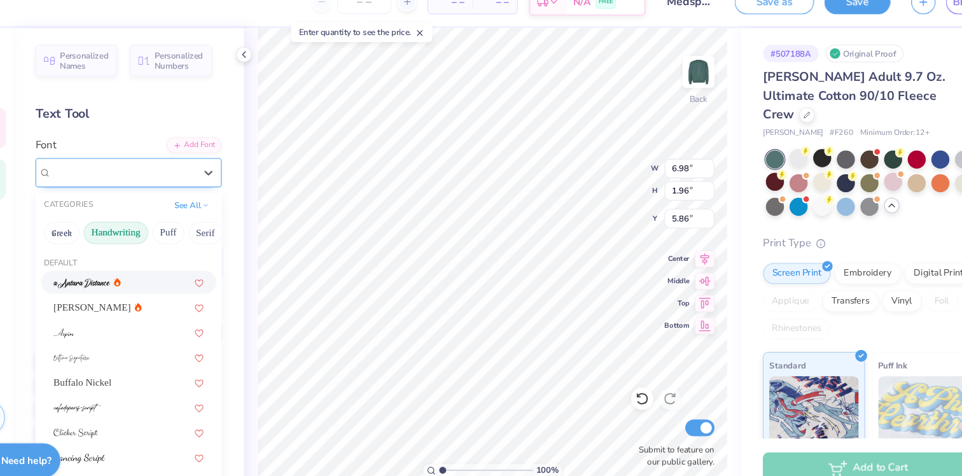
type input "h"
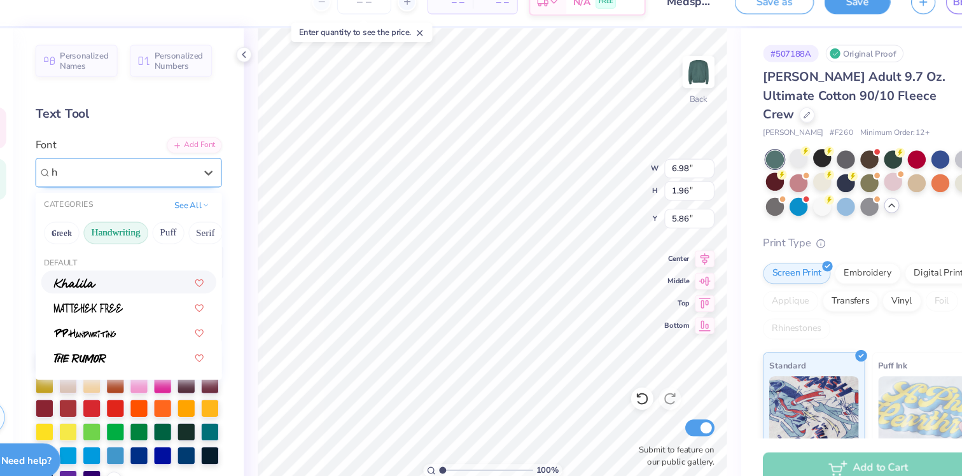
click at [151, 229] on button "Handwriting" at bounding box center [150, 234] width 59 height 20
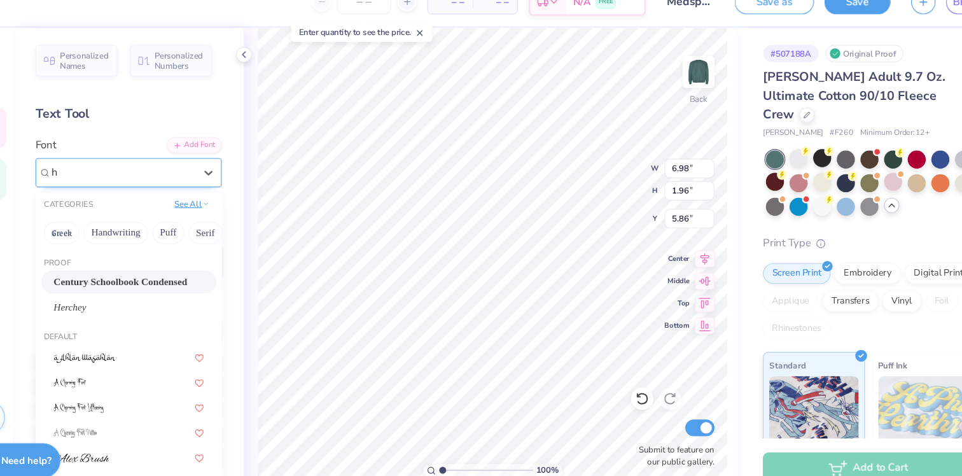
click at [221, 212] on button "See All" at bounding box center [220, 207] width 39 height 13
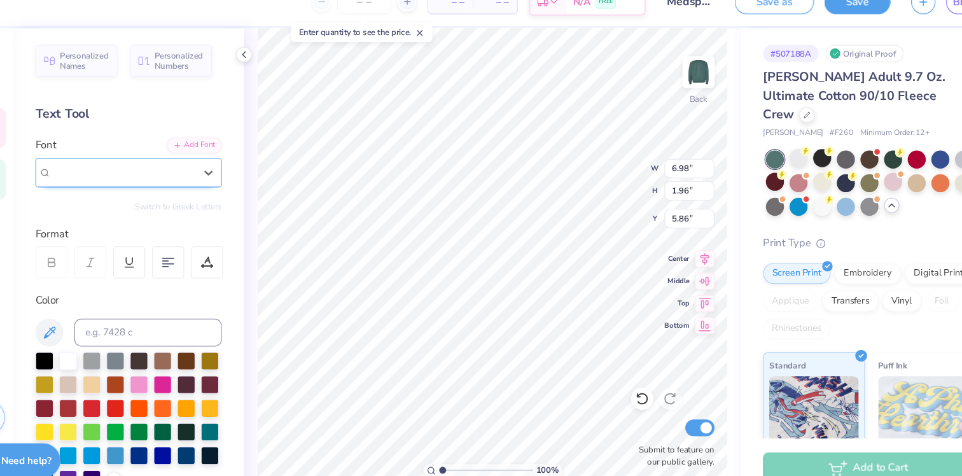
click at [125, 172] on div "[PERSON_NAME] Script" at bounding box center [158, 179] width 134 height 20
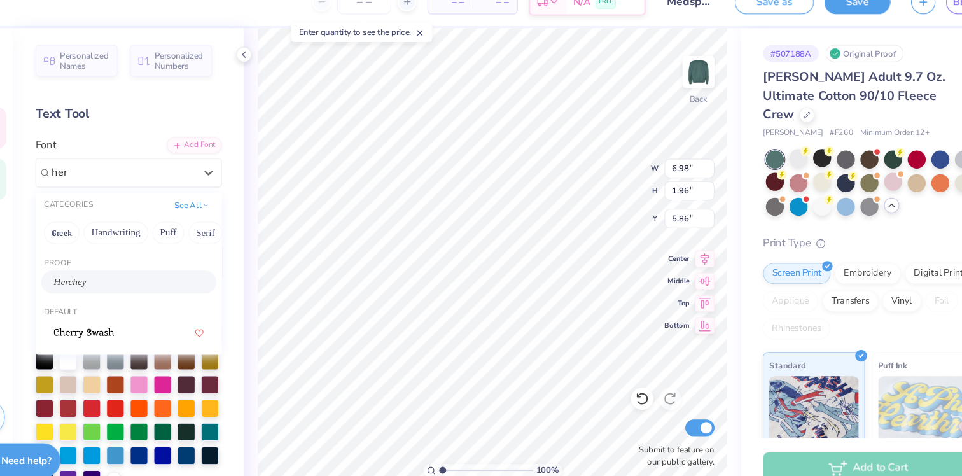
click at [128, 275] on div "Herchey" at bounding box center [162, 278] width 137 height 13
type input "her"
type input "4.64"
type input "1.51"
type input "6.09"
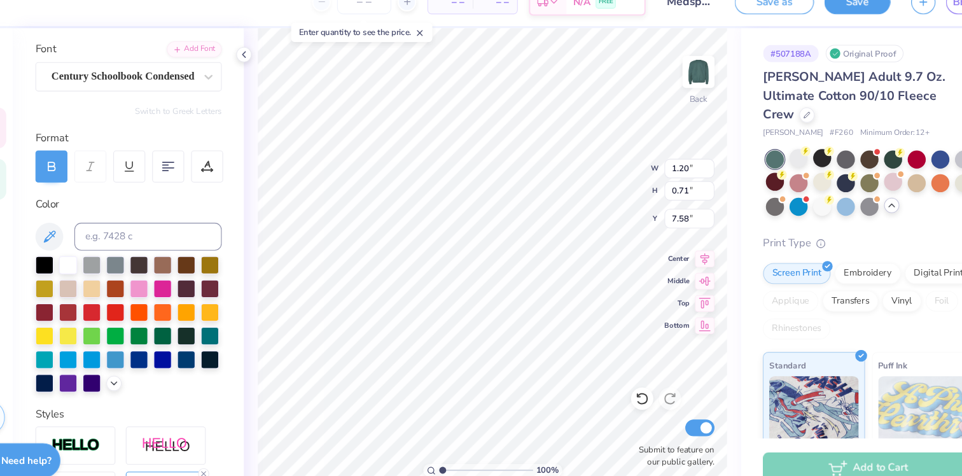
scroll to position [263, 0]
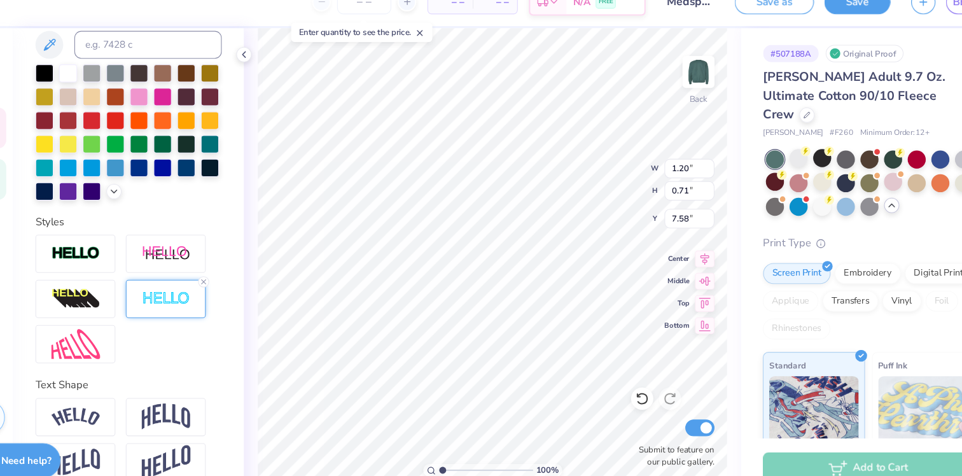
click at [203, 298] on img at bounding box center [197, 294] width 45 height 15
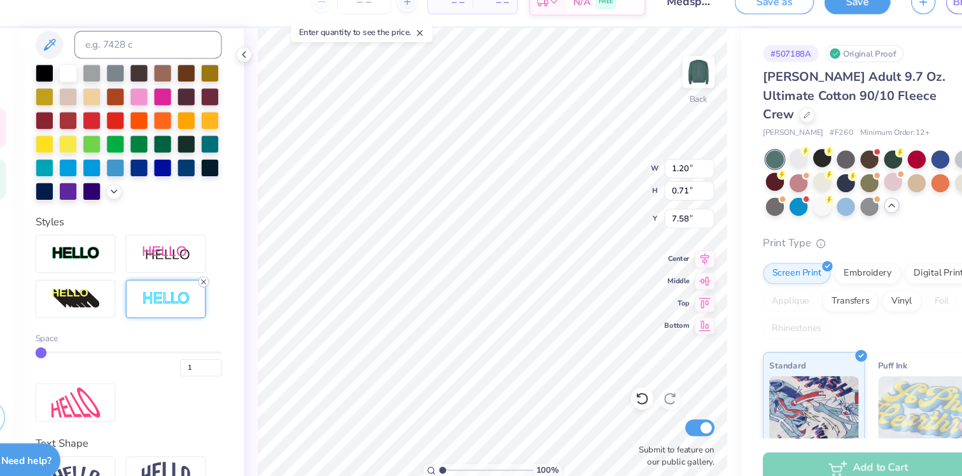
click at [231, 283] on div at bounding box center [231, 278] width 10 height 10
type input "1.19"
type input "0.70"
type input "7.59"
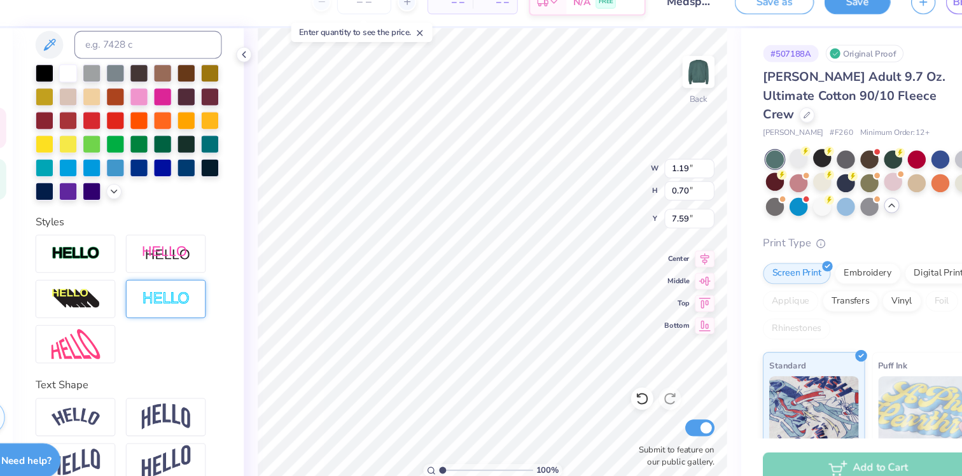
type input "1.45"
type input "0.69"
type input "7.59"
click at [230, 279] on icon at bounding box center [232, 279] width 8 height 8
type input "1.44"
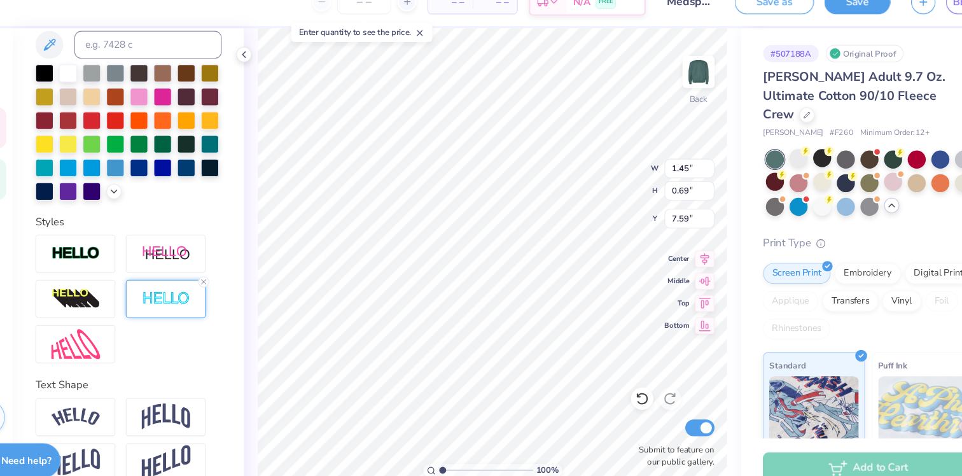
type input "0.68"
type input "7.60"
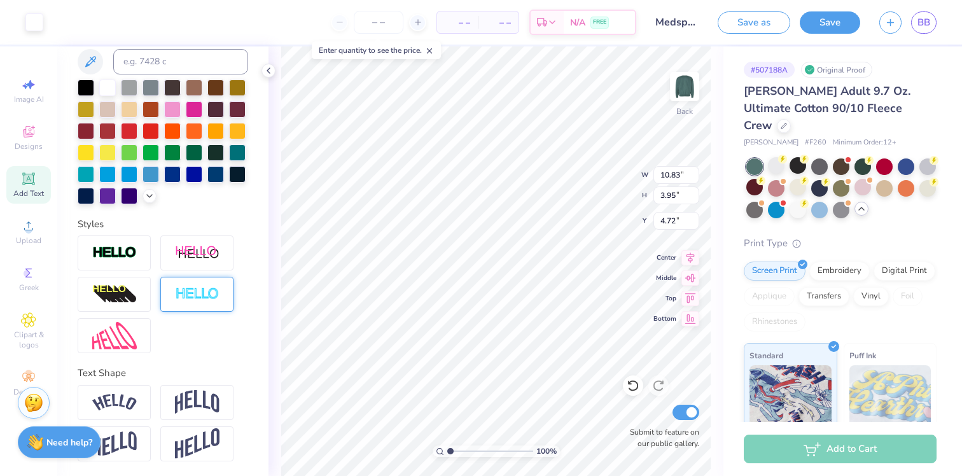
type input "5.26"
